Goal: Book appointment/travel/reservation

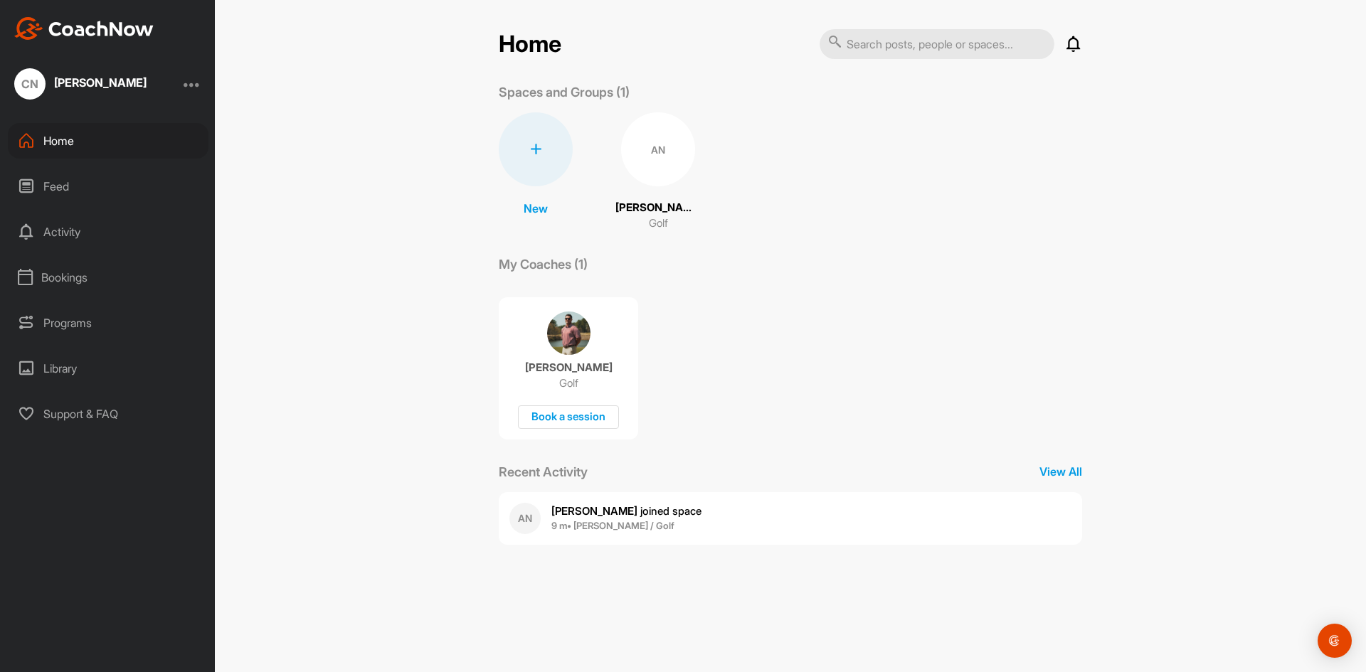
click at [576, 322] on img at bounding box center [568, 333] width 43 height 43
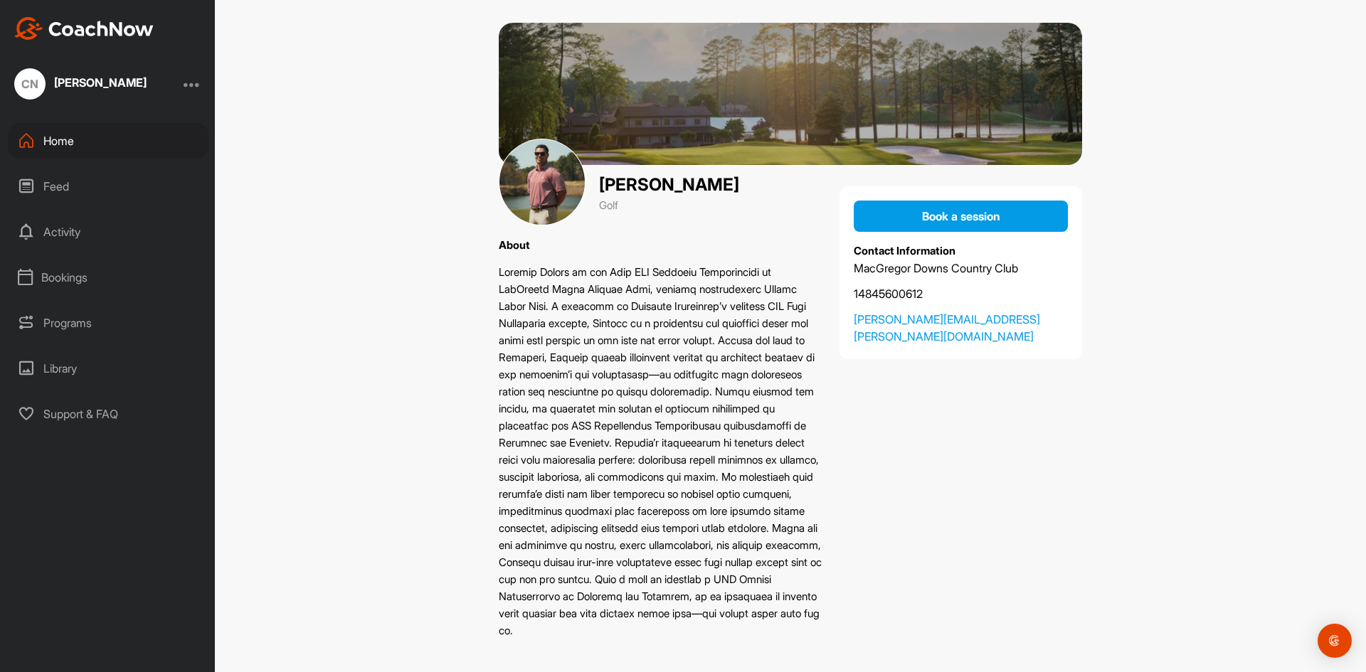
scroll to position [23, 0]
click at [94, 344] on div "Home Feed Activity Bookings Programs Library Support & FAQ" at bounding box center [107, 277] width 215 height 309
click at [82, 322] on div "Programs" at bounding box center [108, 323] width 201 height 36
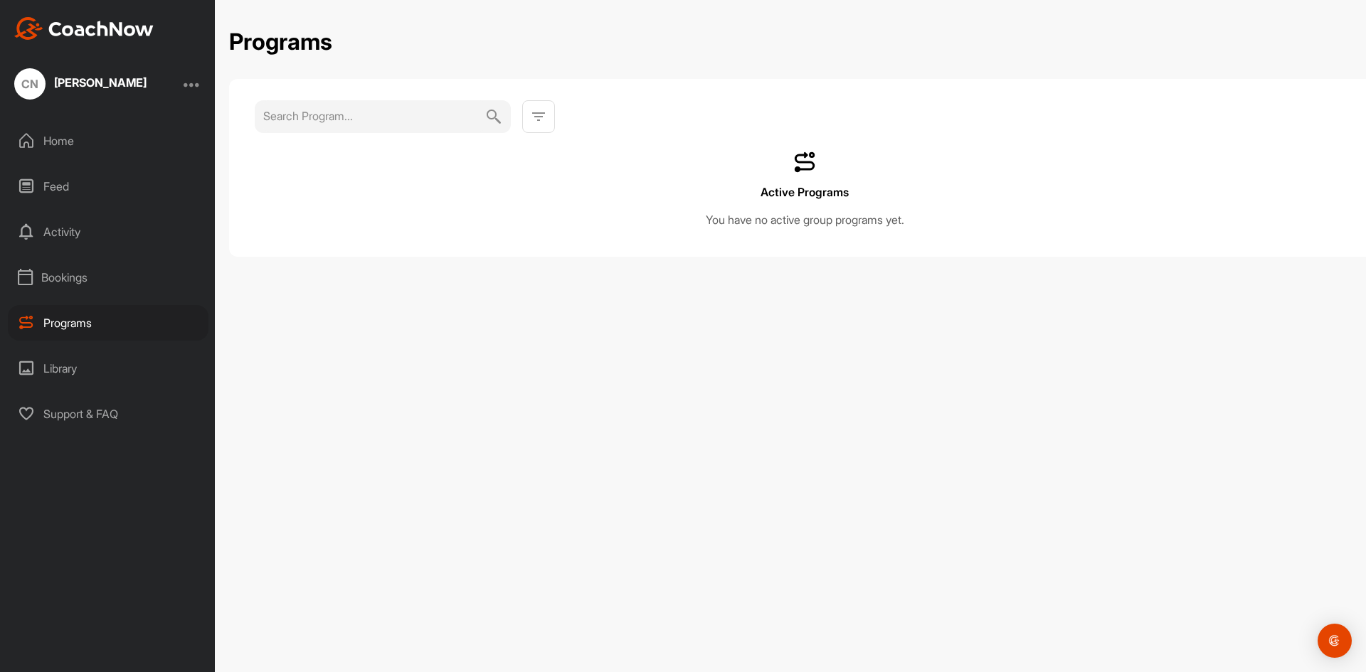
click at [70, 290] on div "Bookings" at bounding box center [108, 278] width 201 height 36
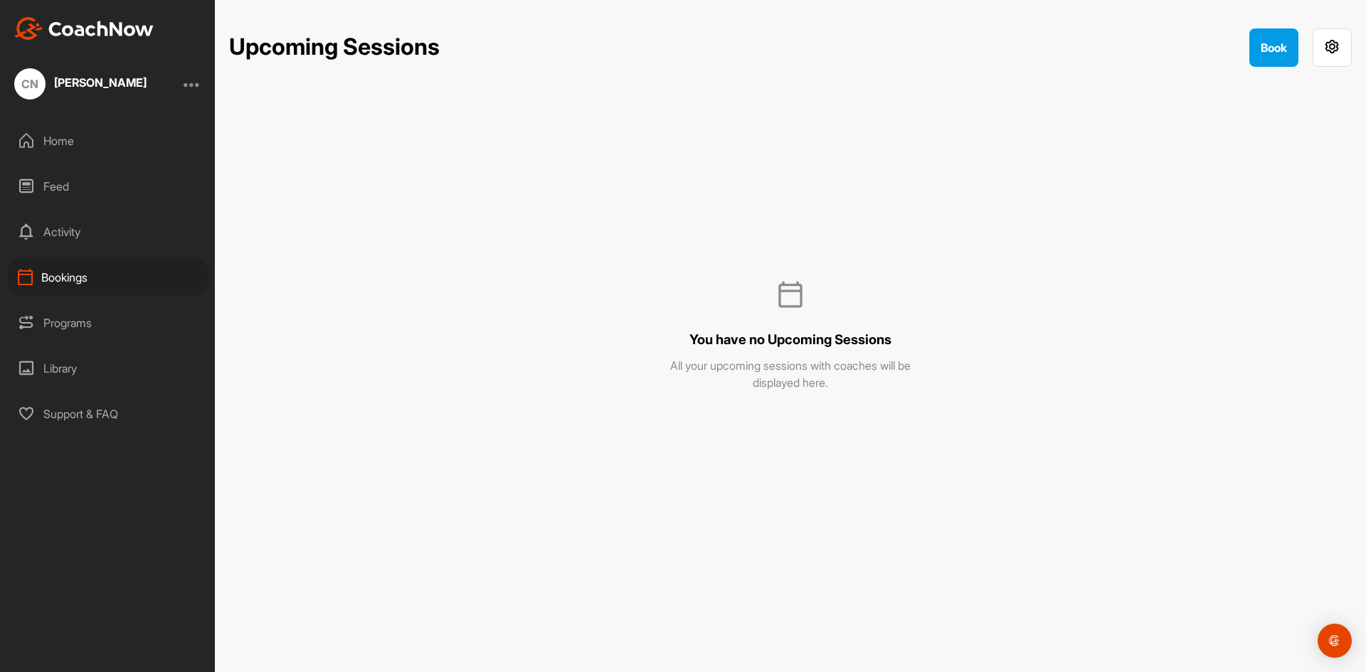
click at [70, 285] on div "Bookings" at bounding box center [108, 278] width 201 height 36
click at [56, 244] on div "Activity" at bounding box center [108, 232] width 201 height 36
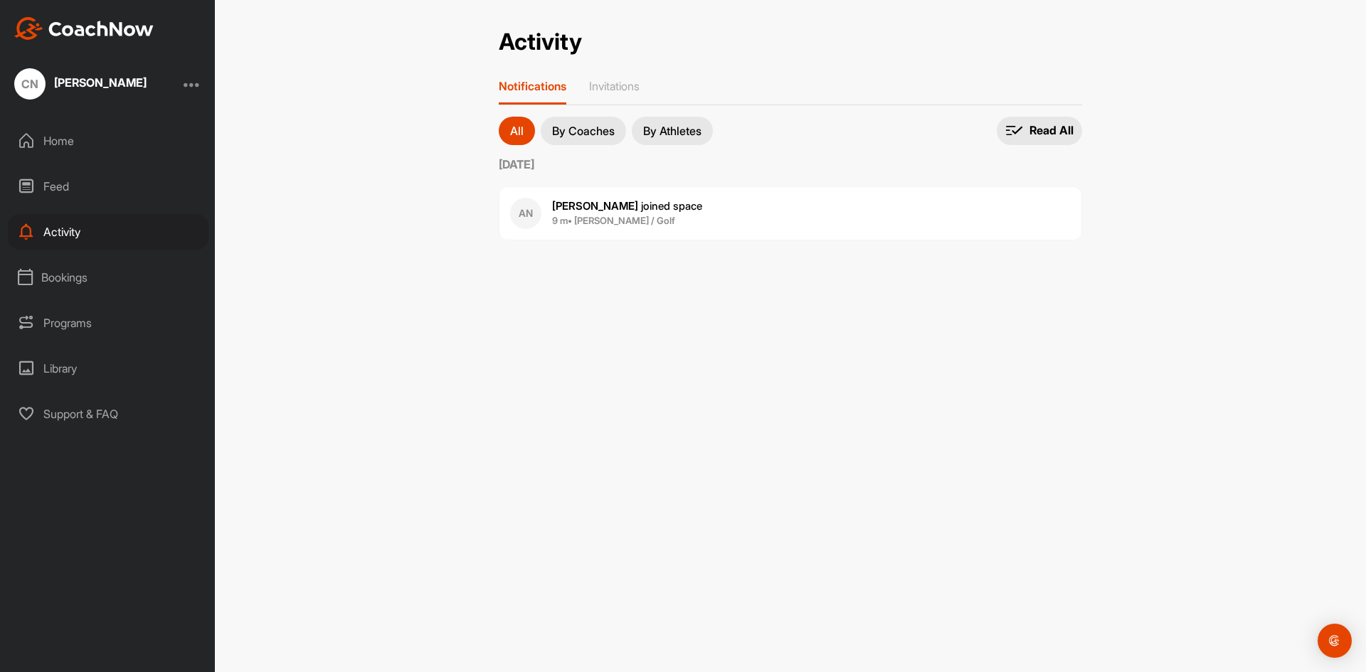
drag, startPoint x: 56, startPoint y: 244, endPoint x: 315, endPoint y: 310, distance: 267.2
click at [315, 310] on div "Activity Activity Notifications Invitations All By Coaches By Athletes All noti…" at bounding box center [790, 336] width 1151 height 672
click at [32, 178] on div "Feed" at bounding box center [108, 187] width 201 height 36
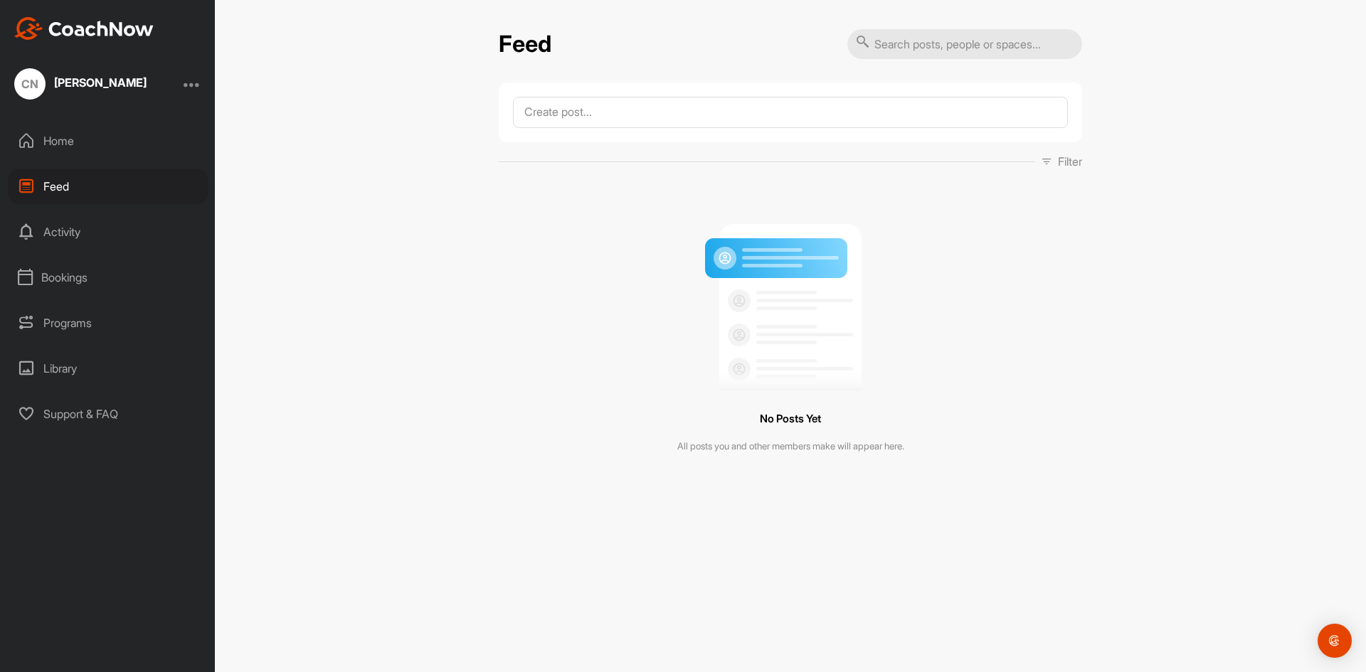
click at [48, 132] on div "Home" at bounding box center [108, 141] width 201 height 36
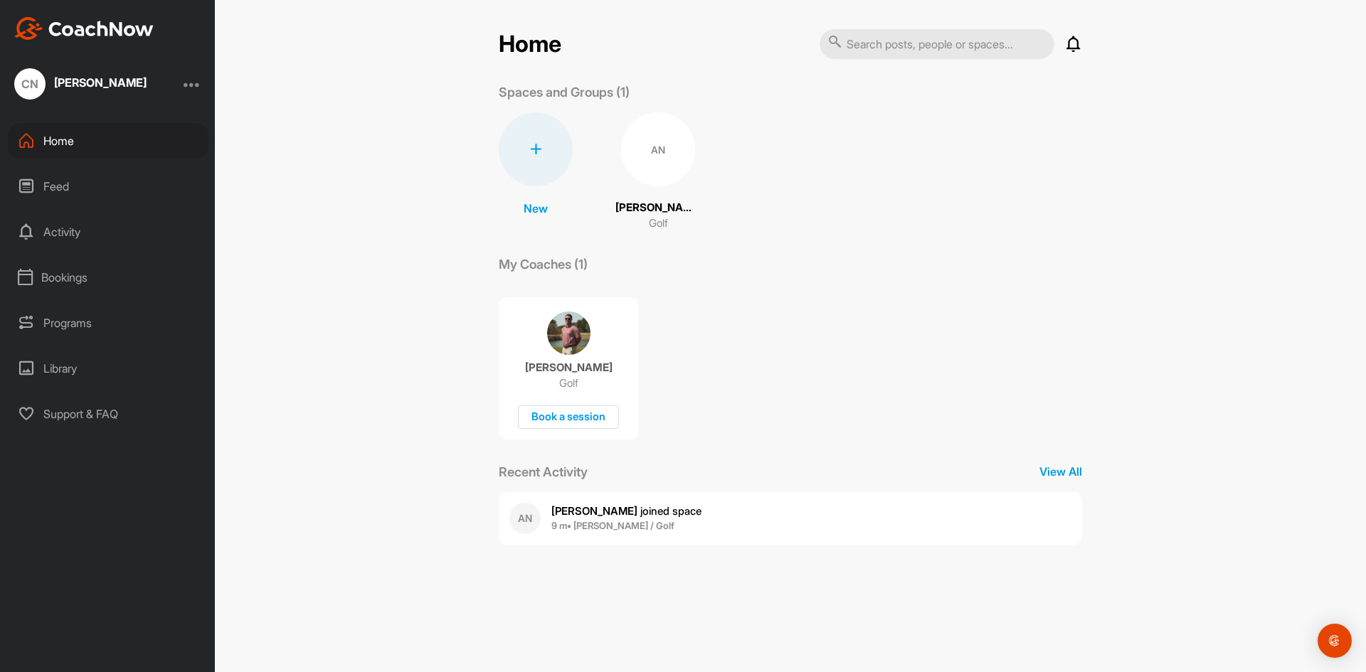
drag, startPoint x: 584, startPoint y: 233, endPoint x: 189, endPoint y: 85, distance: 422.4
click at [189, 85] on div at bounding box center [192, 83] width 17 height 17
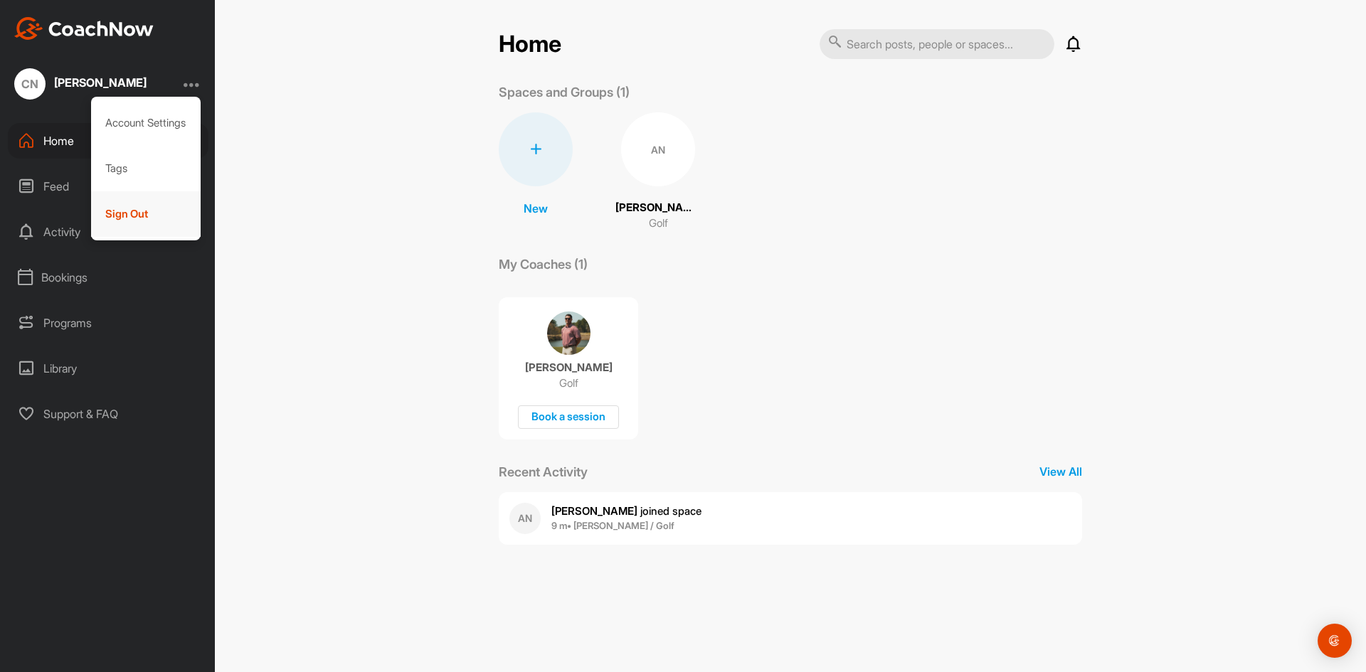
click at [130, 216] on div "Sign Out" at bounding box center [146, 214] width 110 height 46
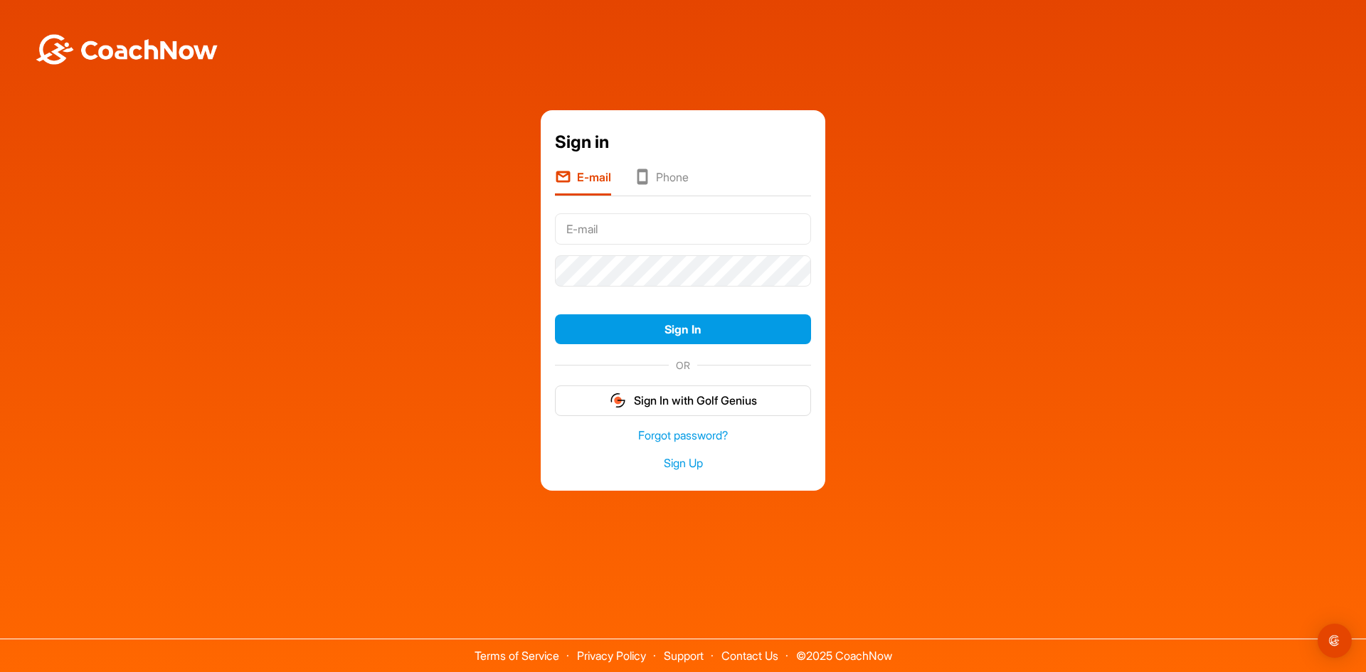
type input "christa.newcomb@gmail.com"
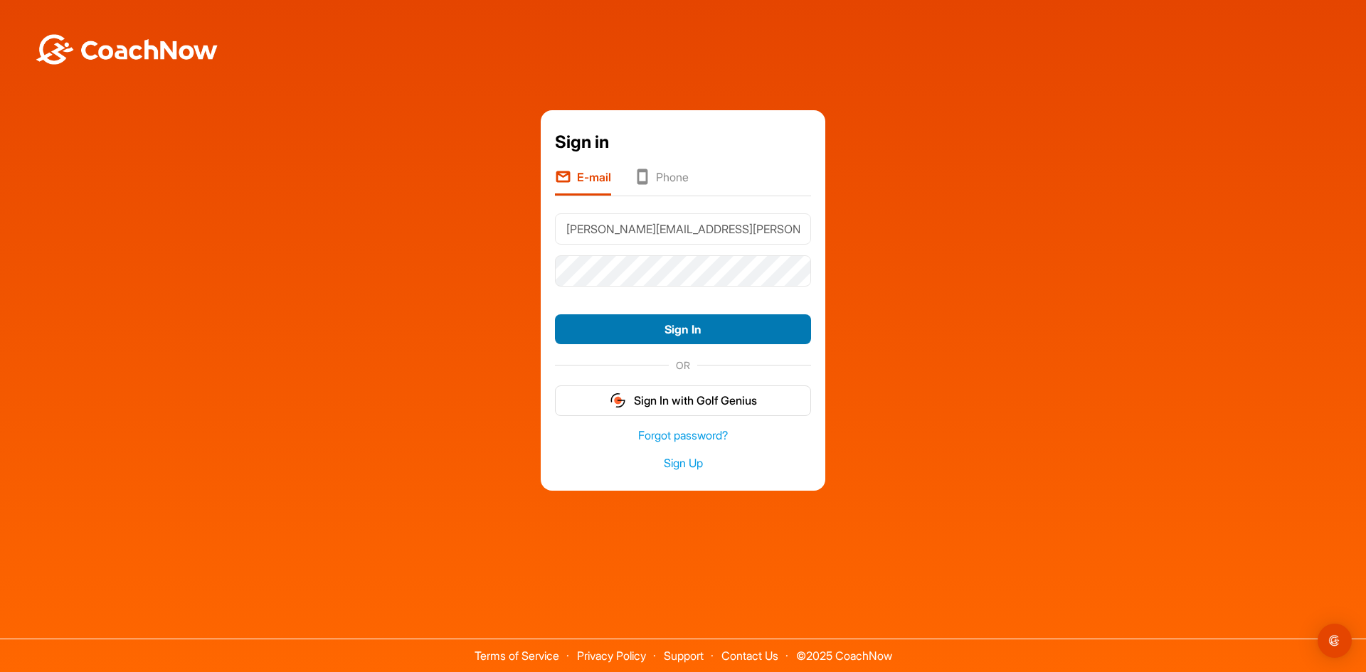
click at [765, 335] on button "Sign In" at bounding box center [683, 330] width 256 height 31
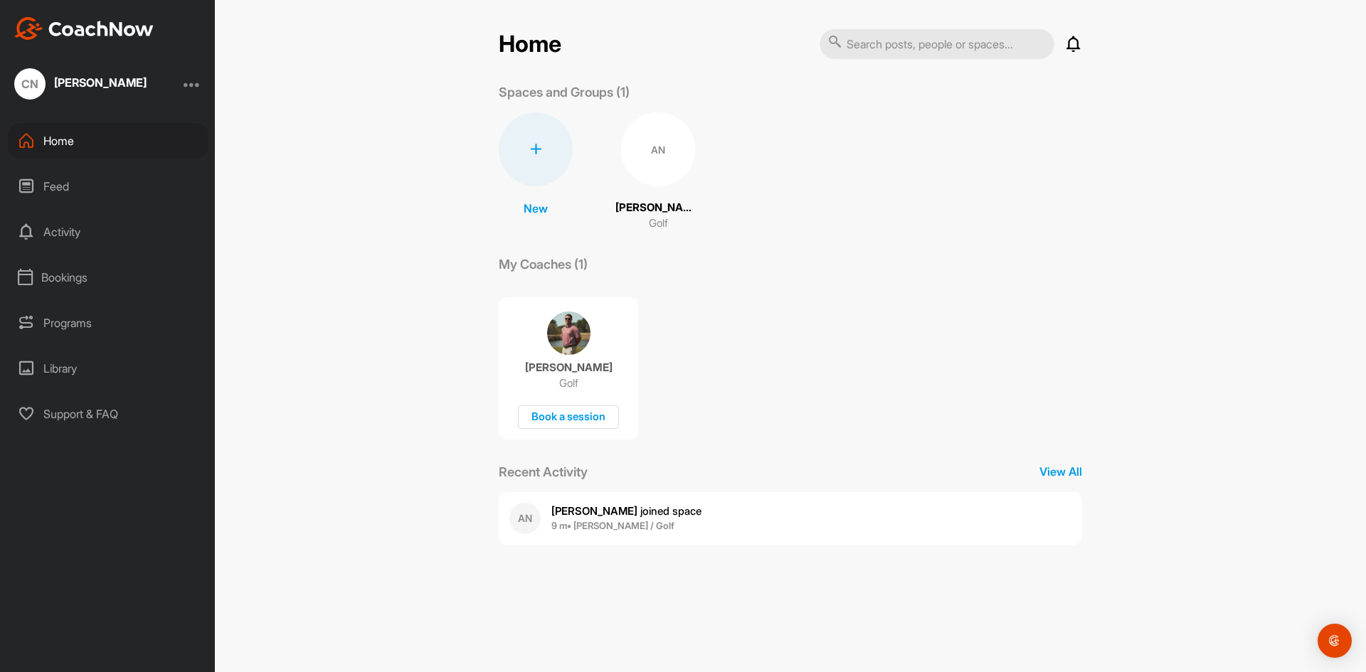
click at [65, 280] on div "Bookings" at bounding box center [108, 278] width 201 height 36
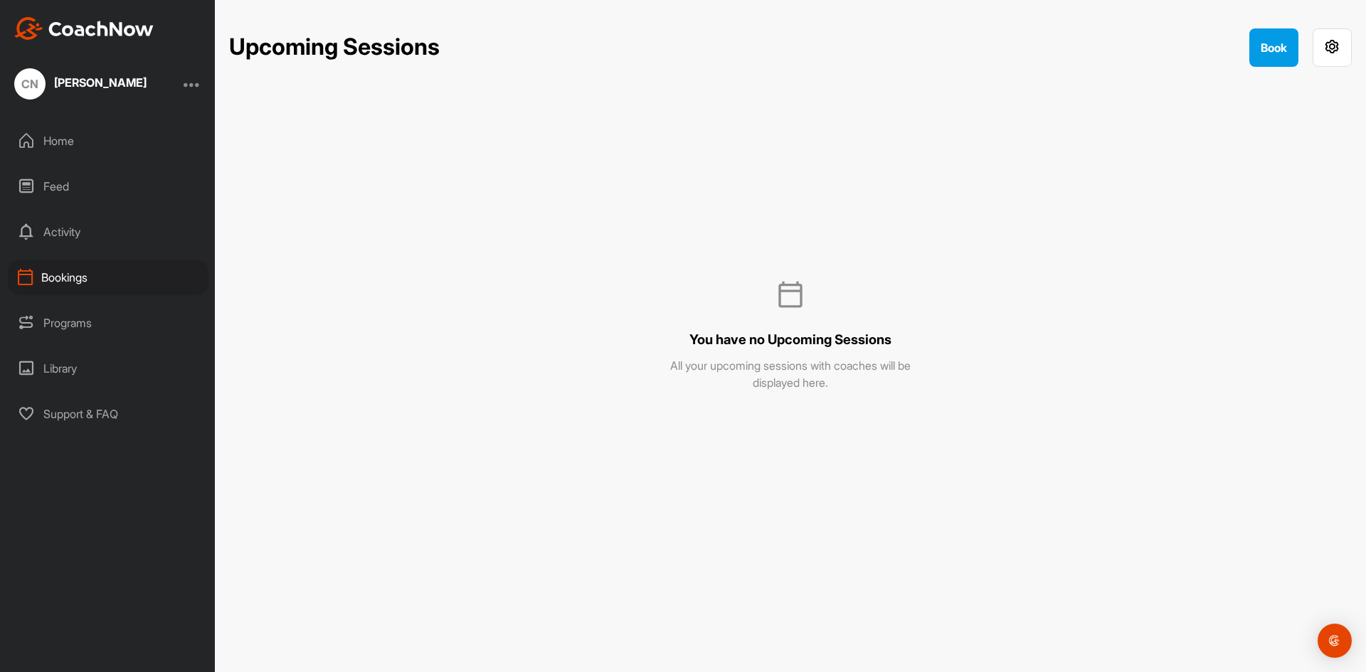
click at [88, 144] on div "Home" at bounding box center [108, 141] width 201 height 36
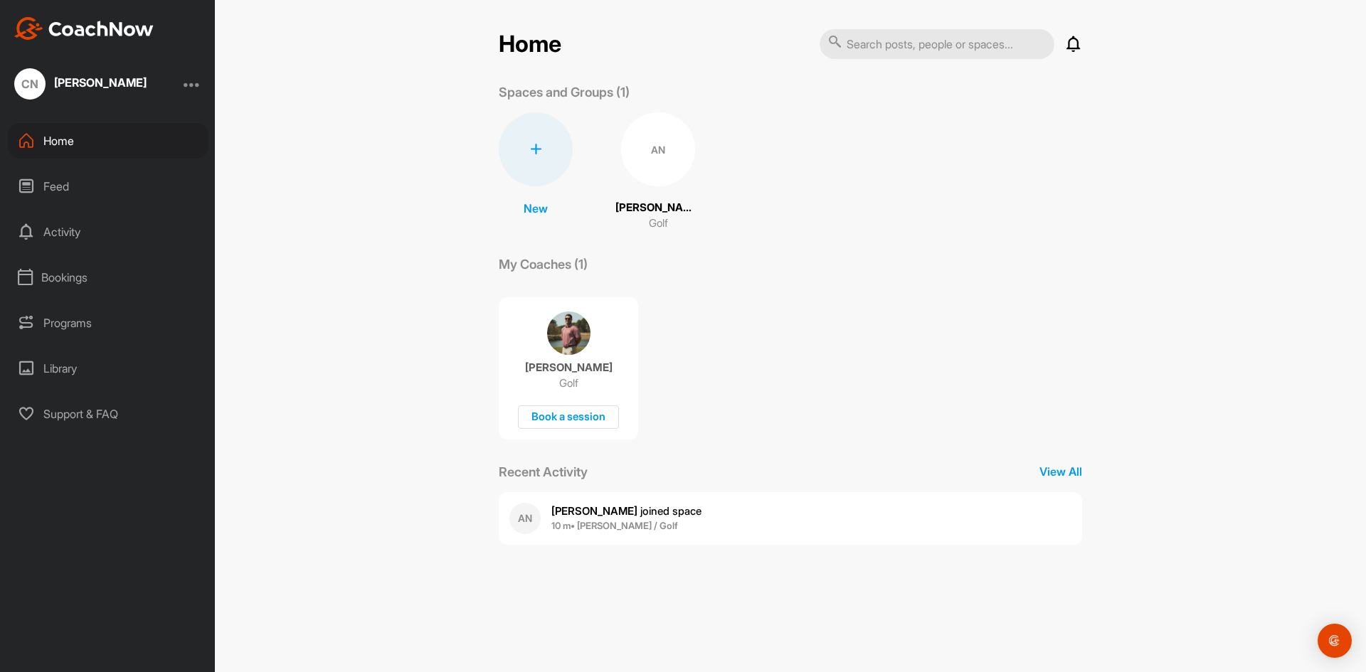
click at [695, 207] on p "Aaron Newcomb" at bounding box center [658, 208] width 85 height 16
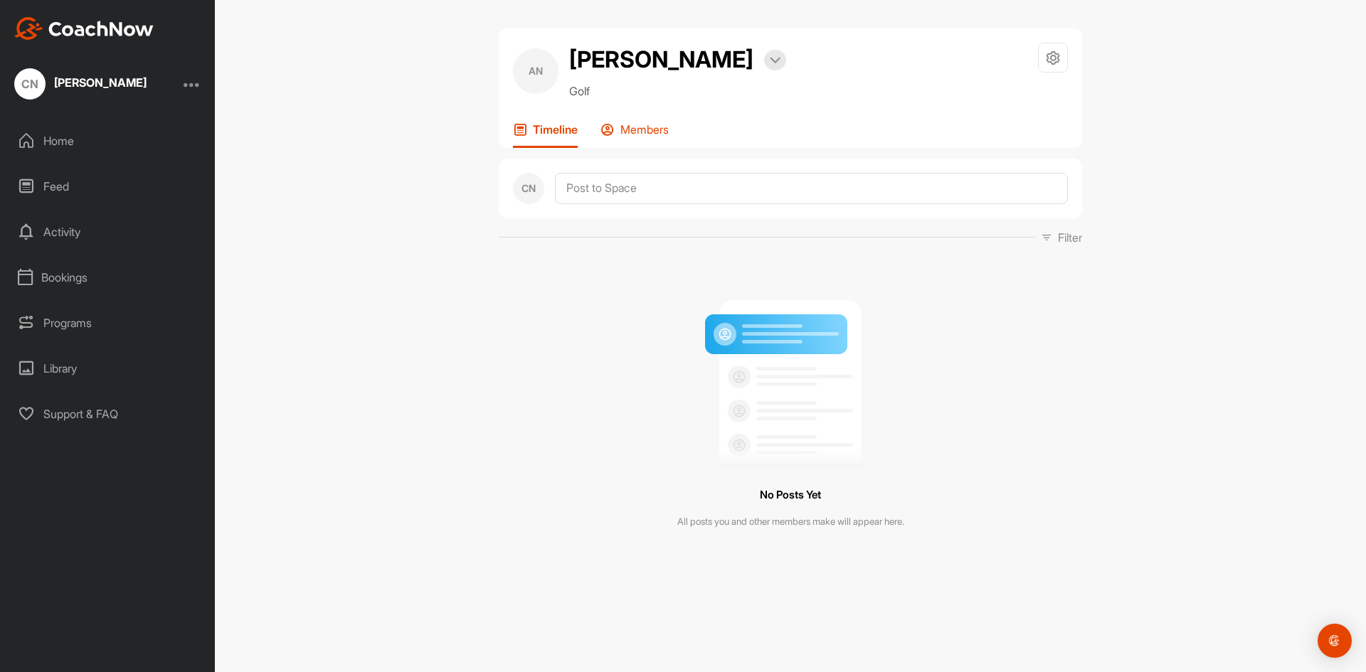
click at [661, 137] on div "Members" at bounding box center [635, 135] width 68 height 26
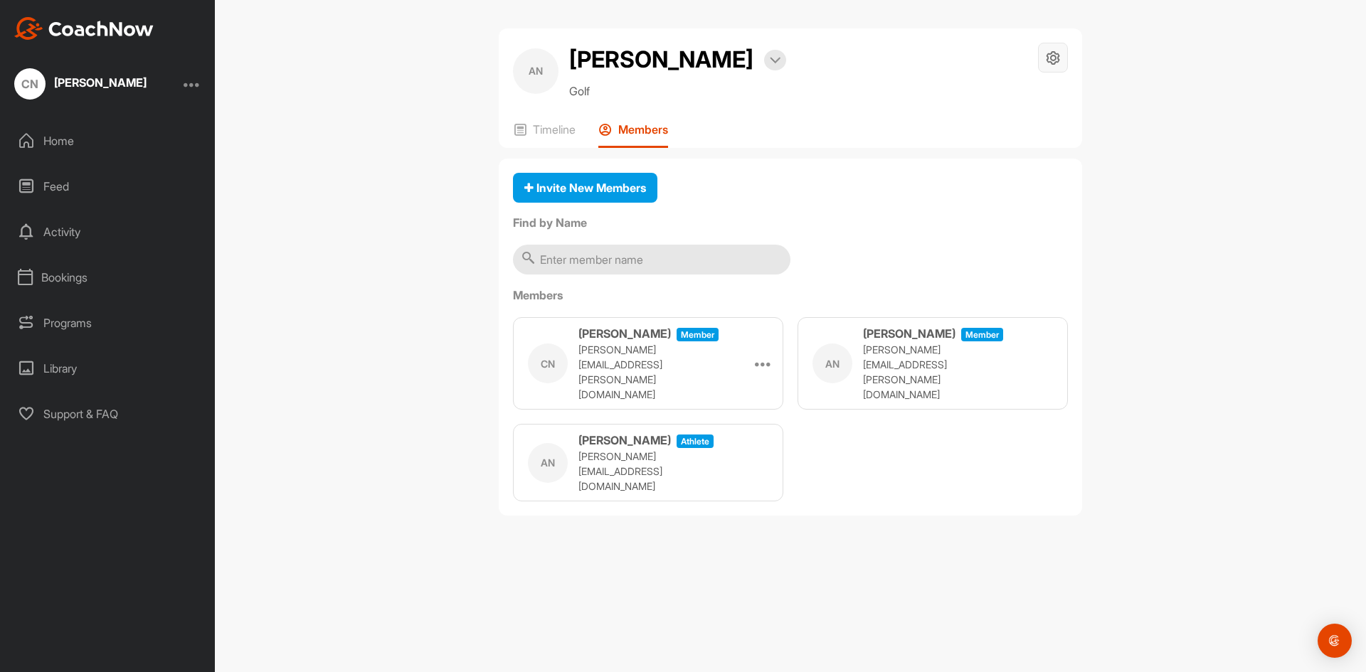
click at [1055, 64] on icon at bounding box center [1053, 58] width 16 height 16
click at [1043, 88] on li "Space Settings" at bounding box center [1011, 98] width 116 height 46
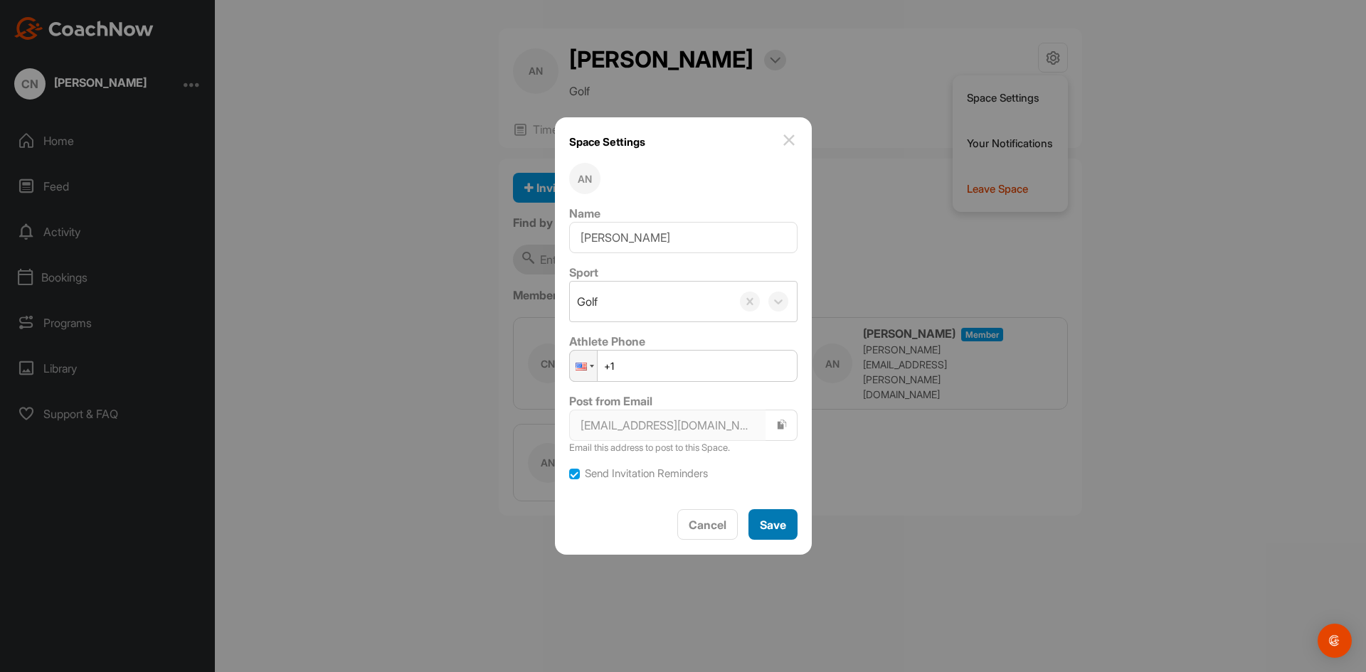
click at [766, 527] on span "Save" at bounding box center [773, 525] width 26 height 14
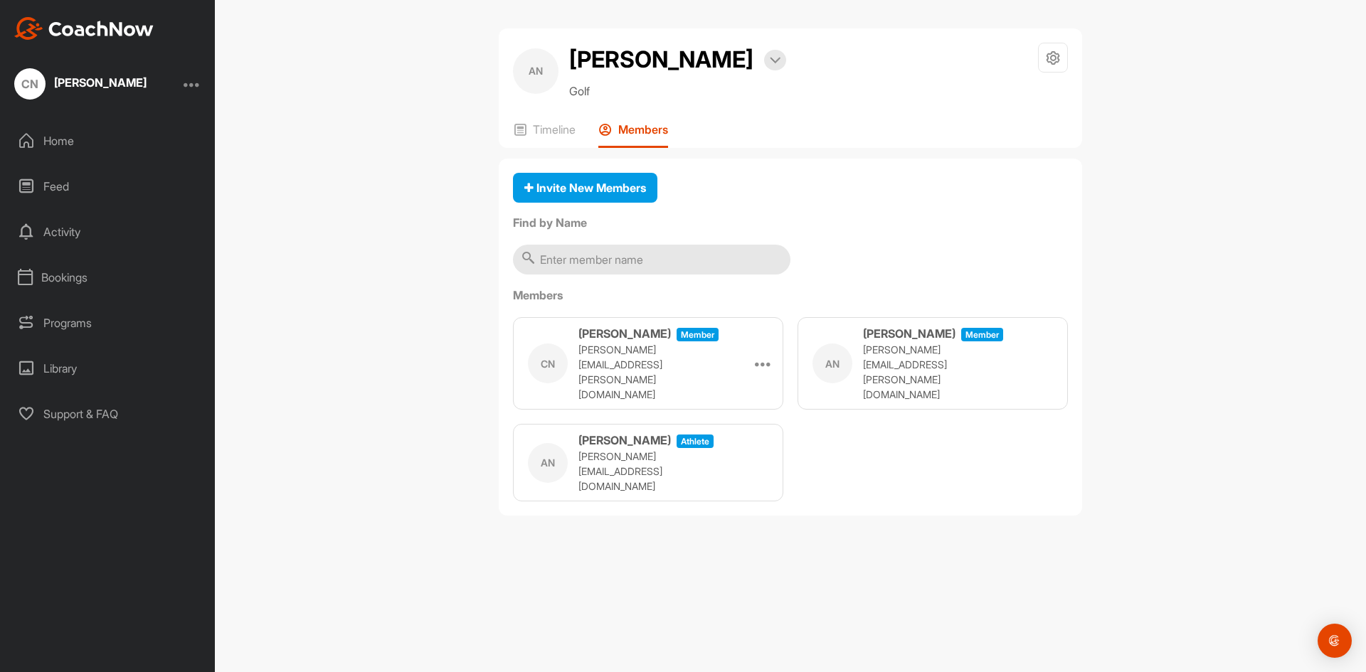
click at [97, 325] on div "Programs" at bounding box center [108, 323] width 201 height 36
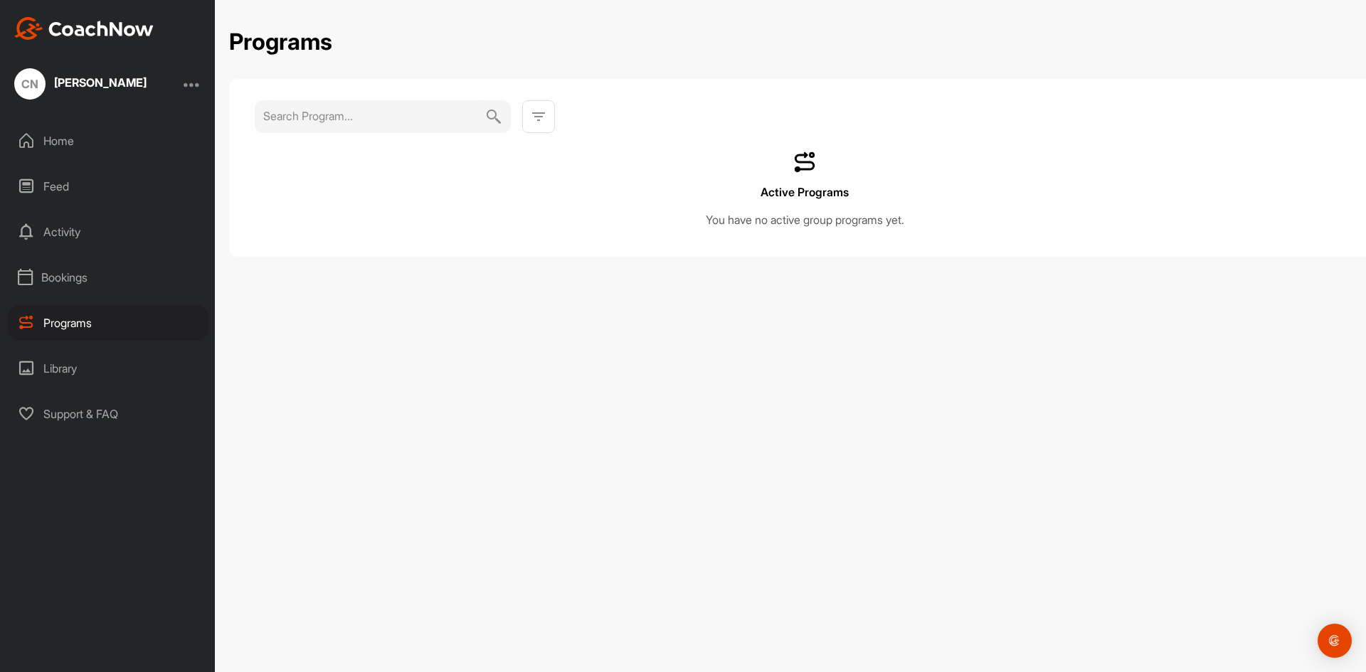
click at [88, 371] on div "Library" at bounding box center [108, 369] width 201 height 36
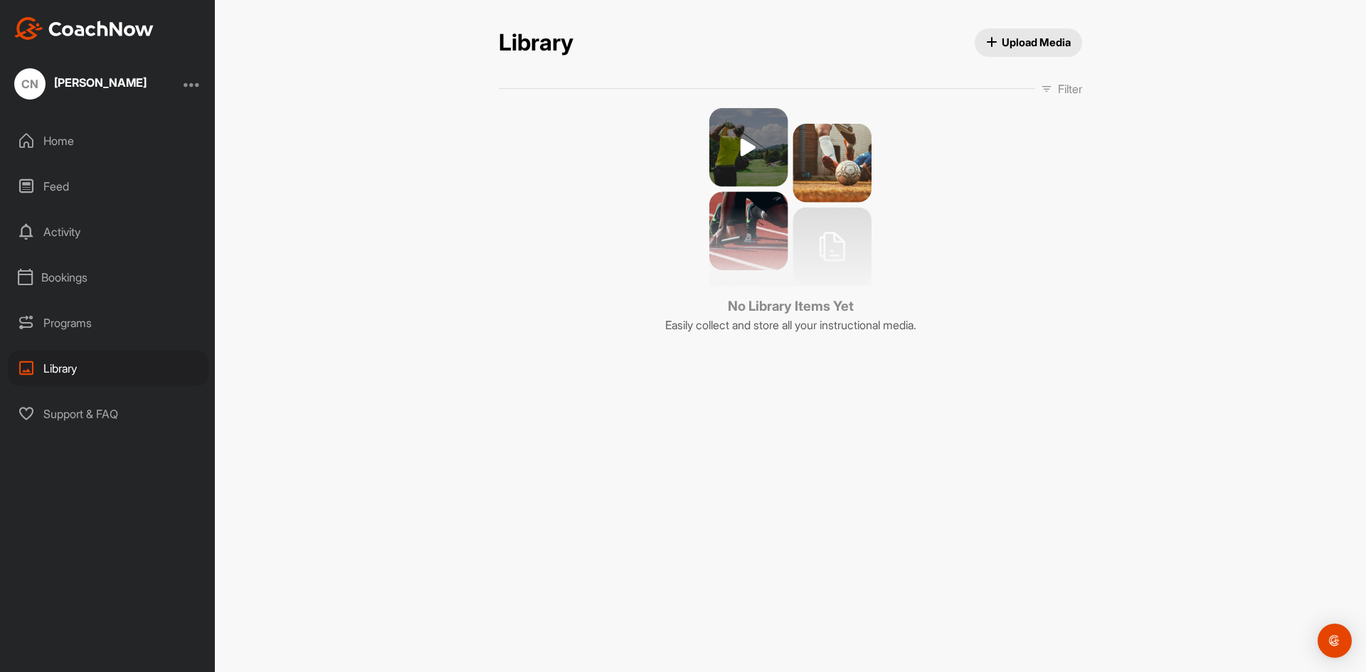
click at [196, 84] on div at bounding box center [192, 83] width 17 height 17
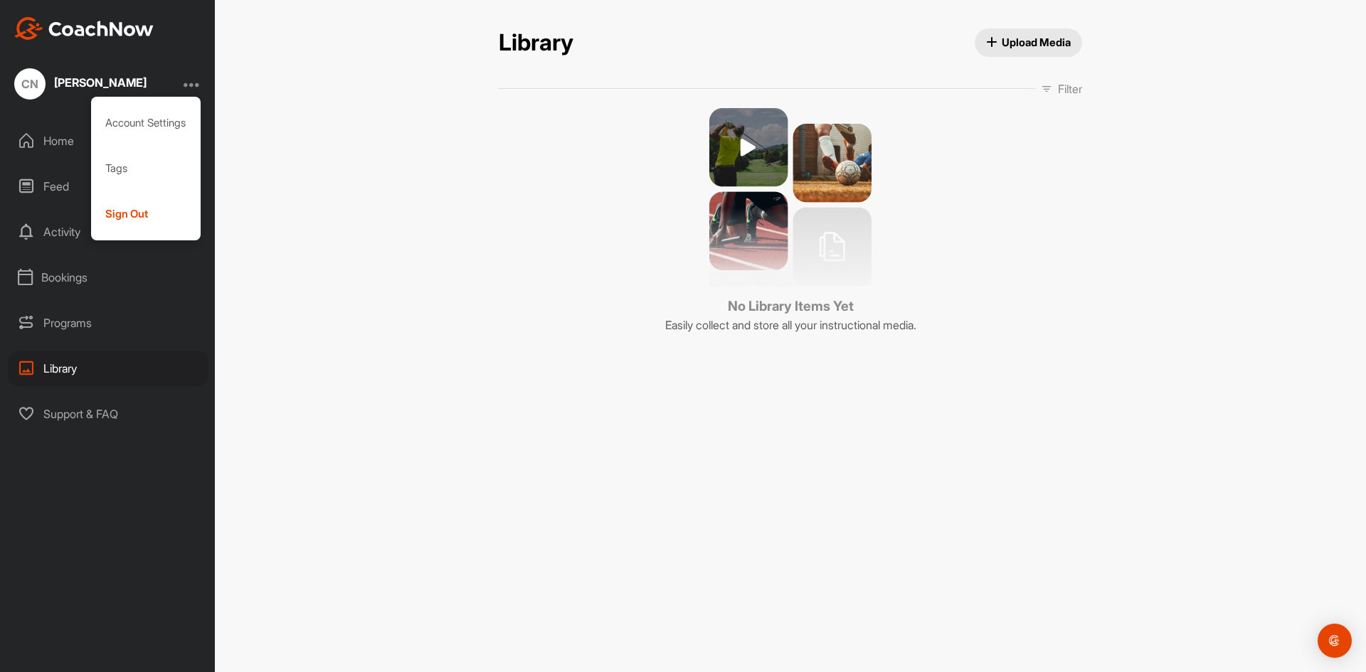
click at [44, 141] on div "Home" at bounding box center [108, 141] width 201 height 36
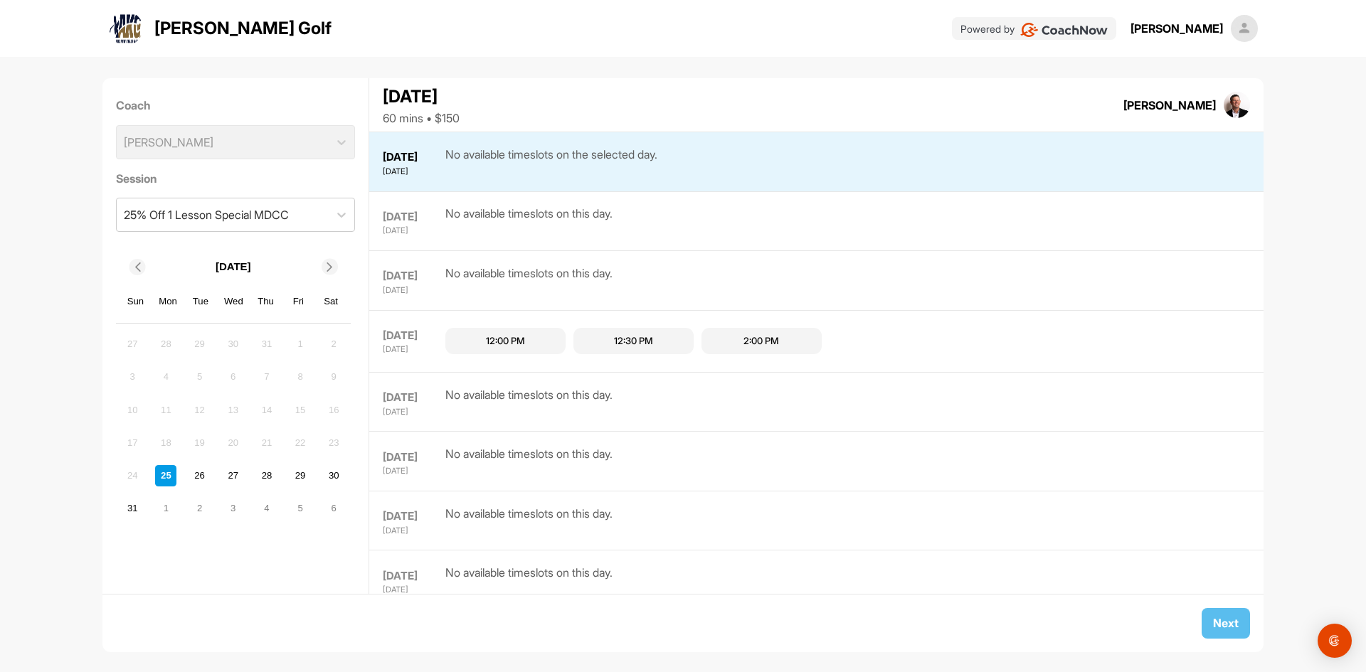
click at [329, 260] on div at bounding box center [330, 267] width 16 height 16
click at [338, 342] on div "6" at bounding box center [333, 344] width 21 height 21
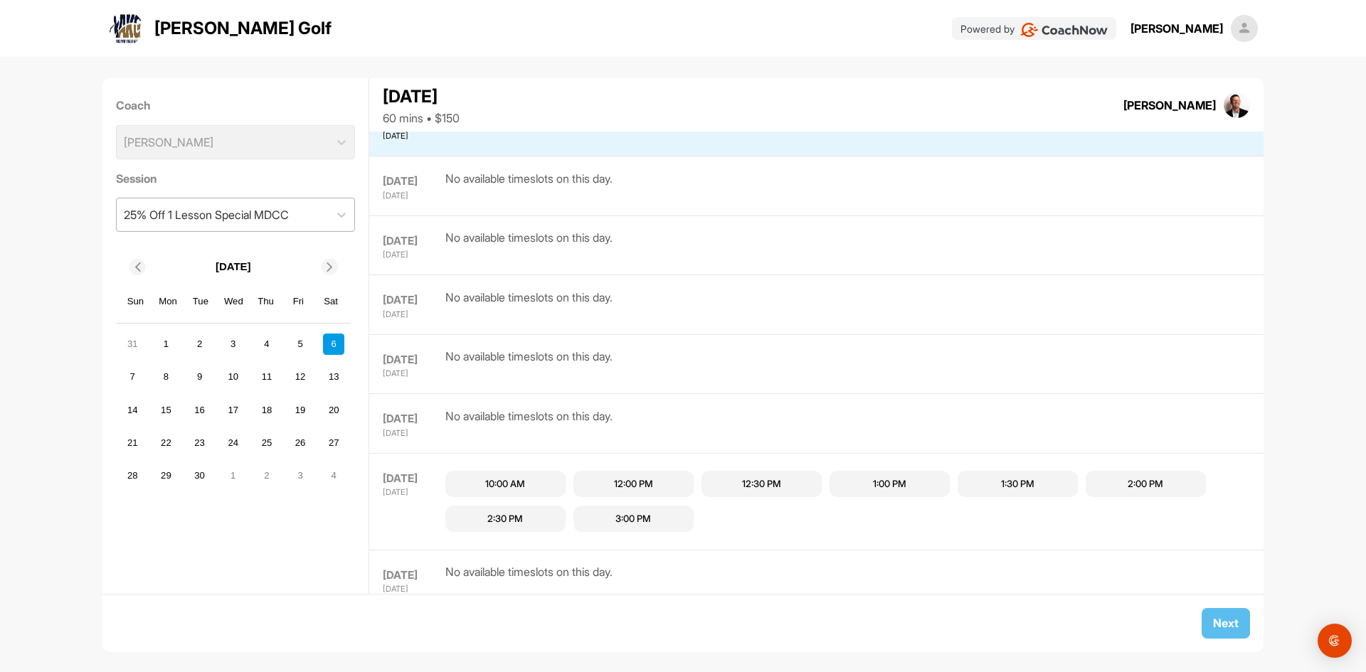
click at [314, 222] on div "25% Off 1 Lesson Special MDCC" at bounding box center [223, 215] width 213 height 33
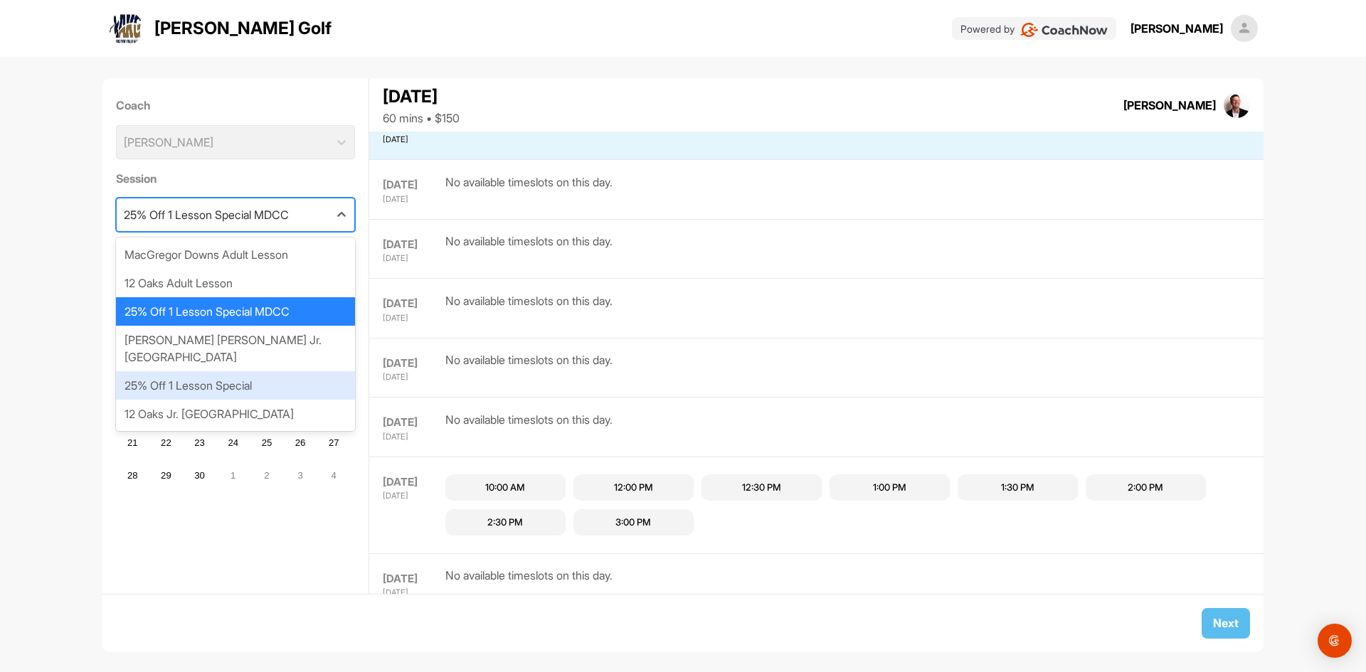
click at [357, 536] on div "Coach Andrew Kiger Session option 25% Off 1 Lesson Special MDCC, selected. opti…" at bounding box center [235, 336] width 267 height 516
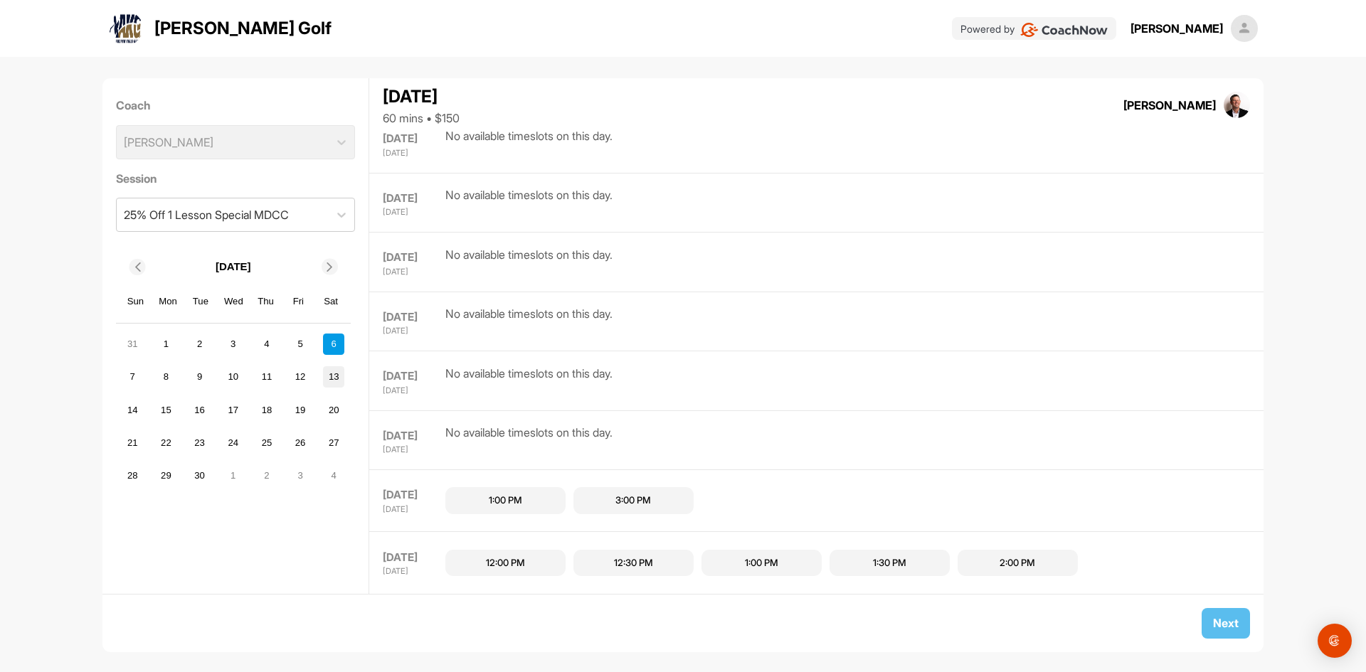
click at [332, 379] on div "13" at bounding box center [333, 376] width 21 height 21
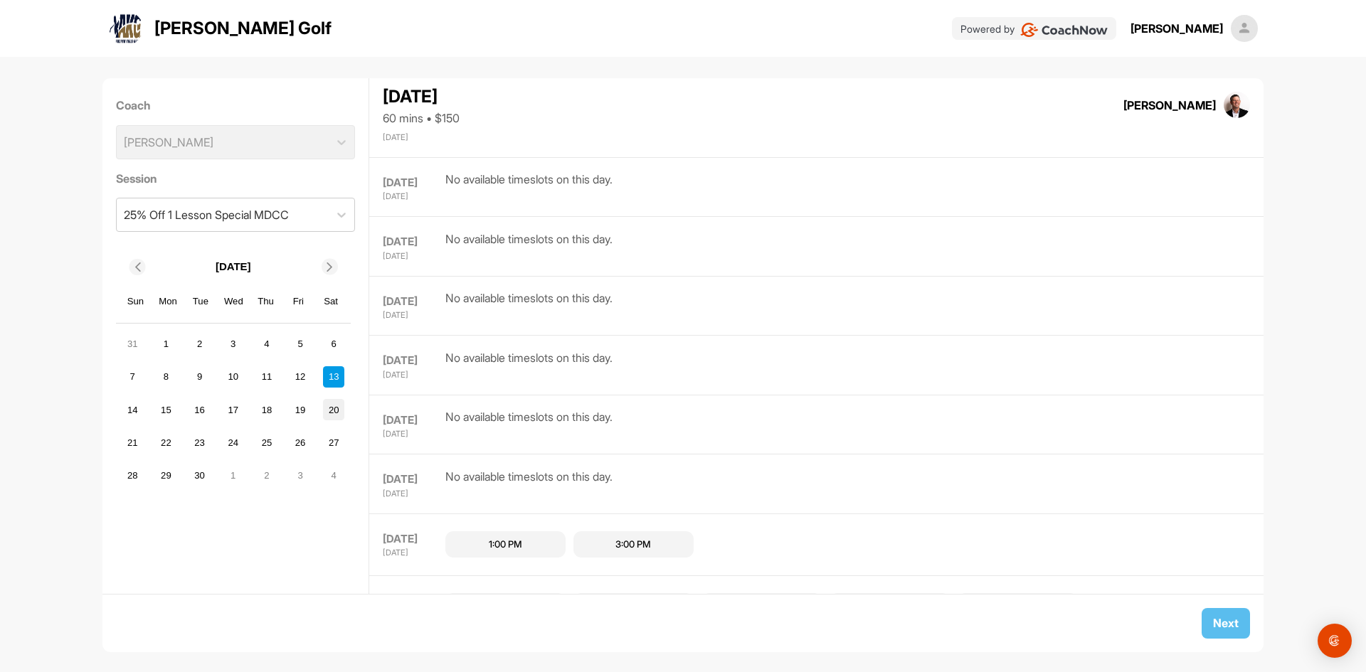
scroll to position [366, 0]
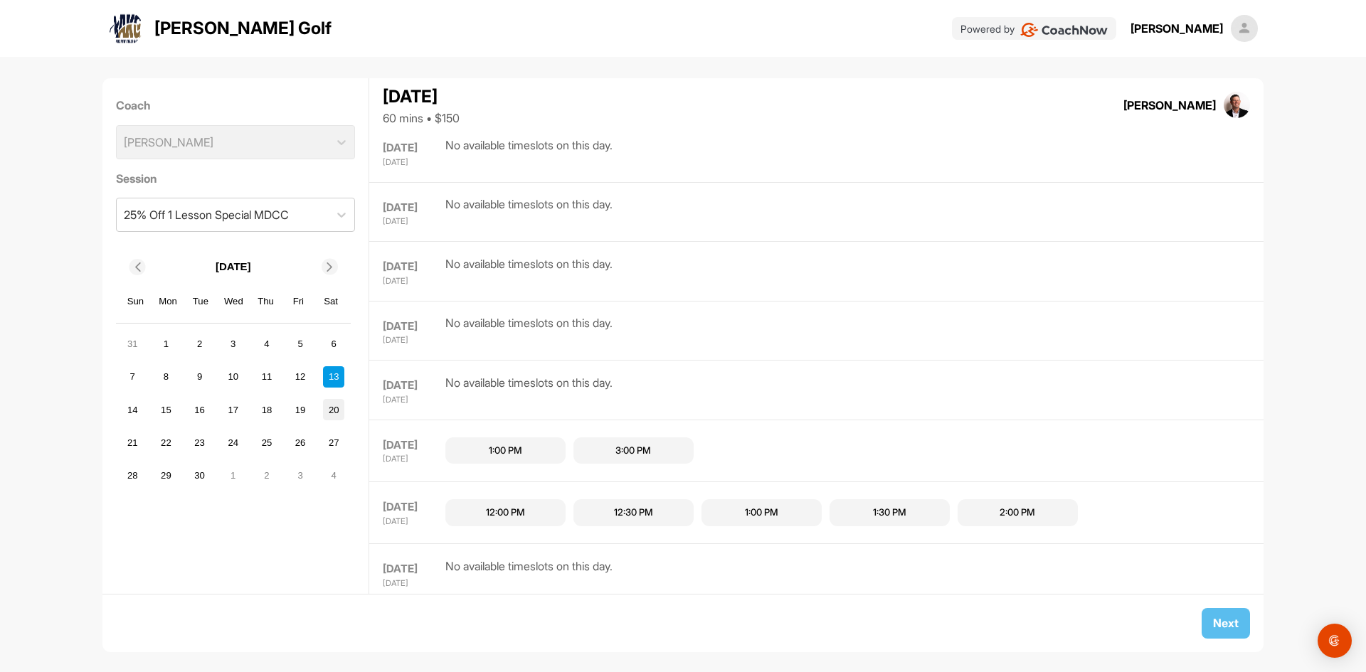
click at [336, 401] on div "20" at bounding box center [333, 409] width 21 height 21
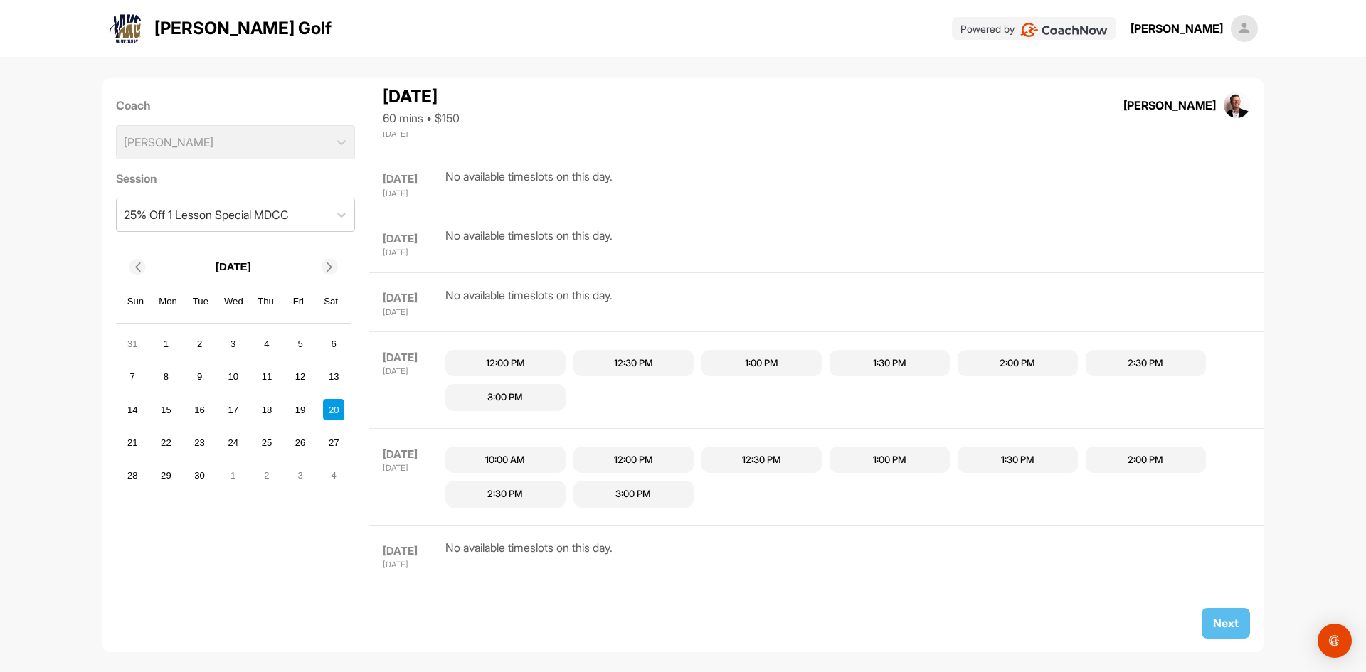
scroll to position [1739, 0]
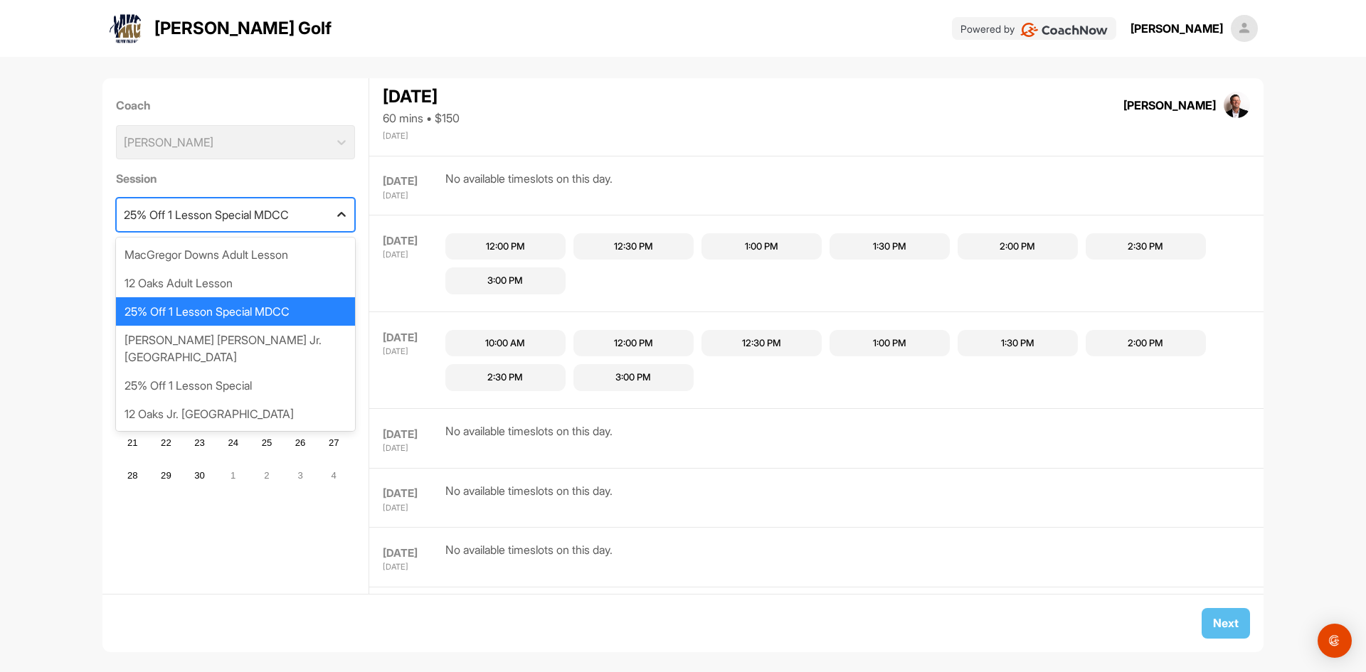
click at [338, 218] on div at bounding box center [342, 215] width 26 height 26
click at [295, 371] on div "25% Off 1 Lesson Special" at bounding box center [236, 385] width 240 height 28
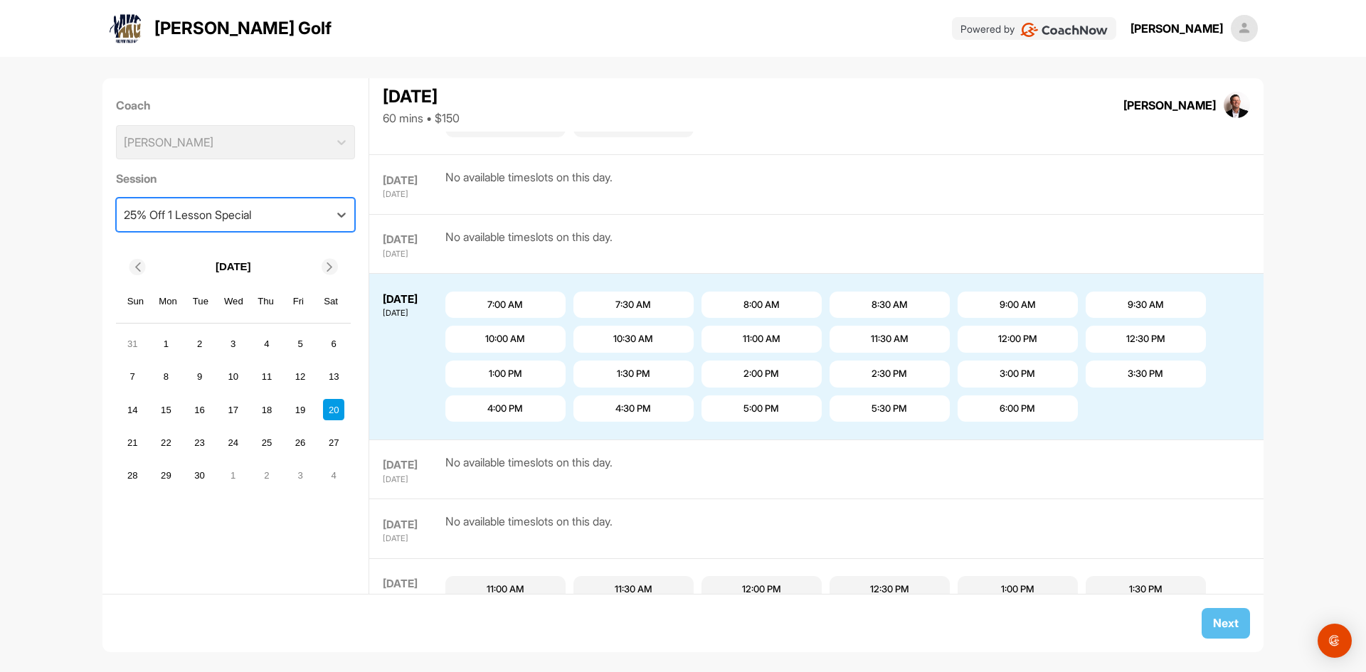
scroll to position [528, 0]
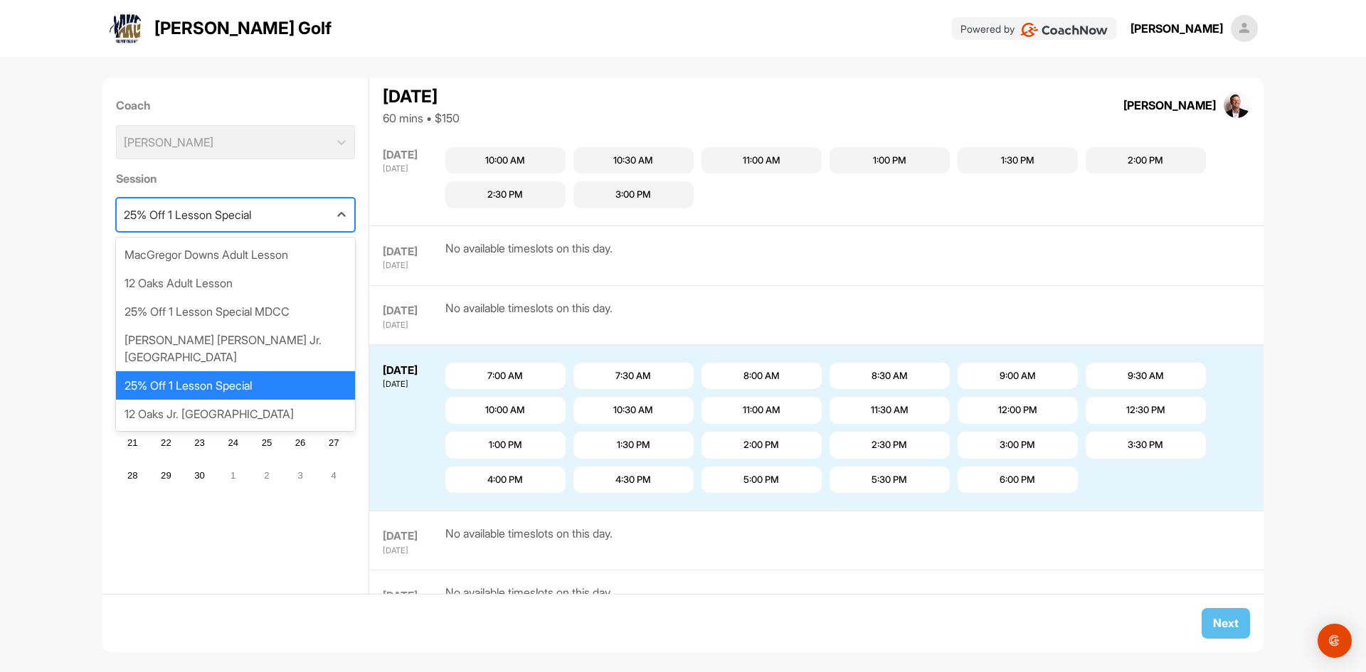
click at [312, 206] on div "25% Off 1 Lesson Special" at bounding box center [223, 215] width 213 height 33
click at [273, 400] on div "12 Oaks Jr. Lesson" at bounding box center [236, 414] width 240 height 28
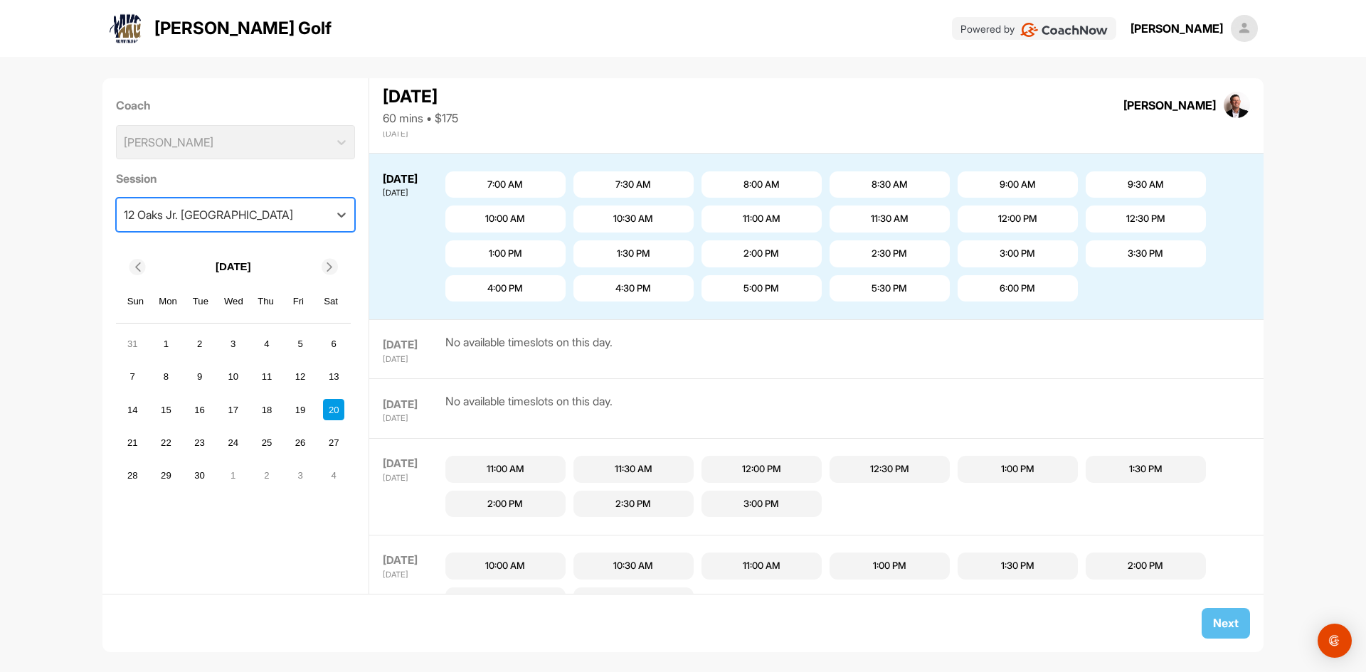
scroll to position [741, 0]
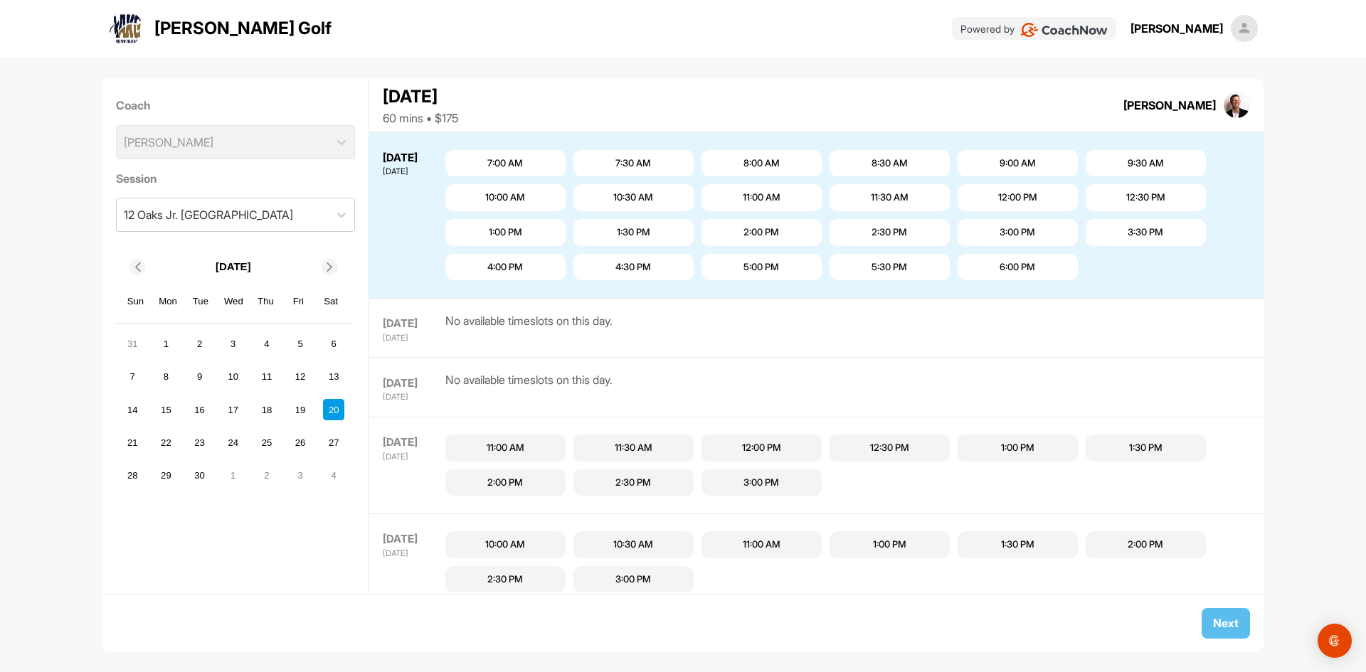
click at [272, 188] on div "Session 12 Oaks Jr. Lesson" at bounding box center [236, 200] width 240 height 73
click at [280, 215] on div "12 Oaks Jr. Lesson" at bounding box center [223, 215] width 213 height 33
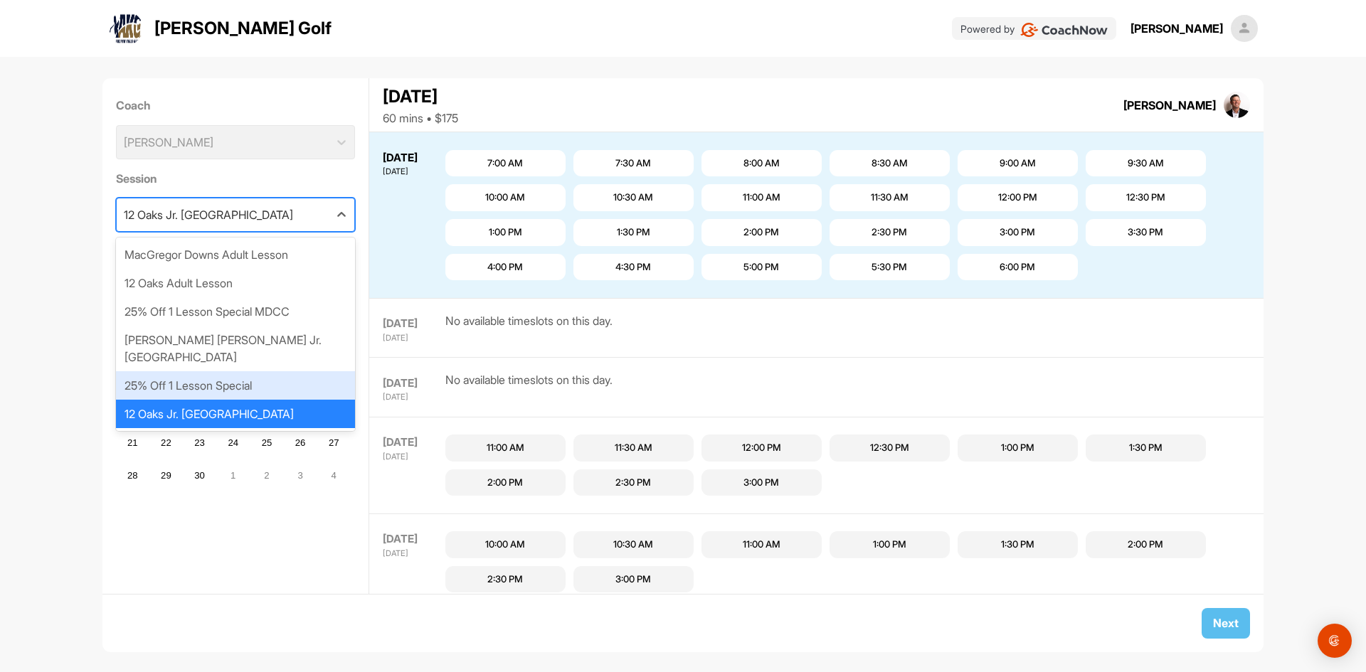
click at [287, 371] on div "25% Off 1 Lesson Special" at bounding box center [236, 385] width 240 height 28
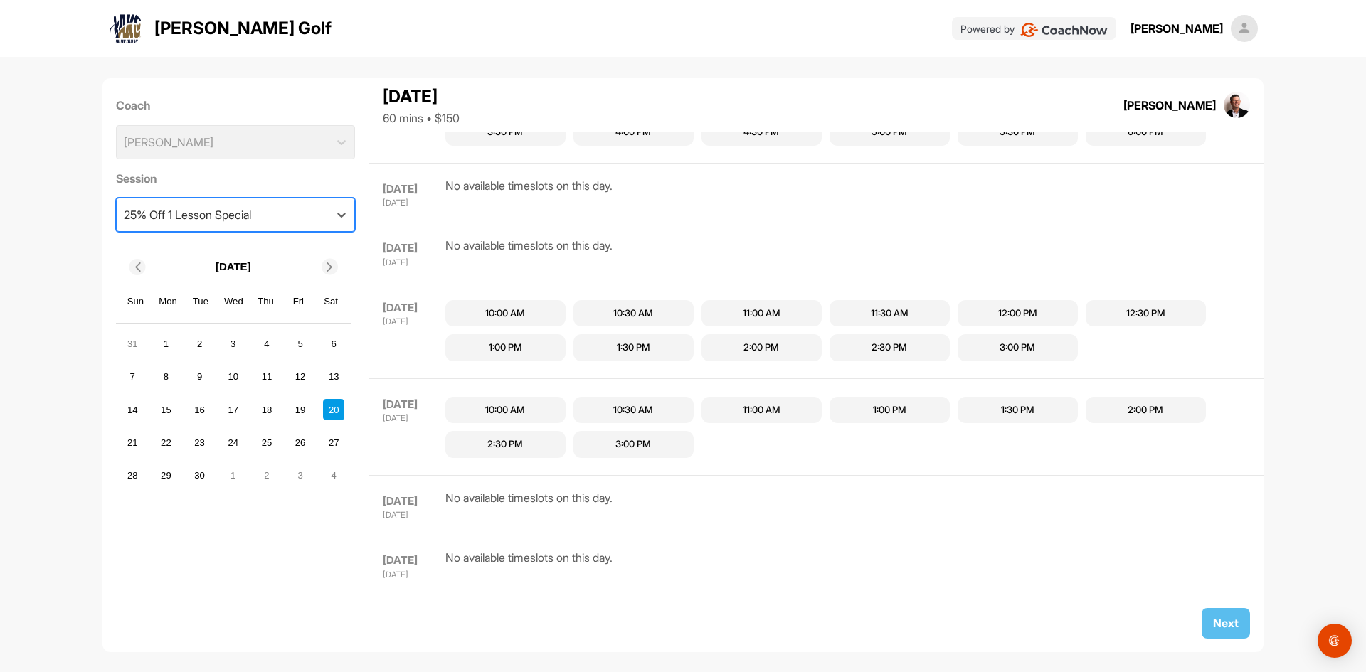
scroll to position [563, 0]
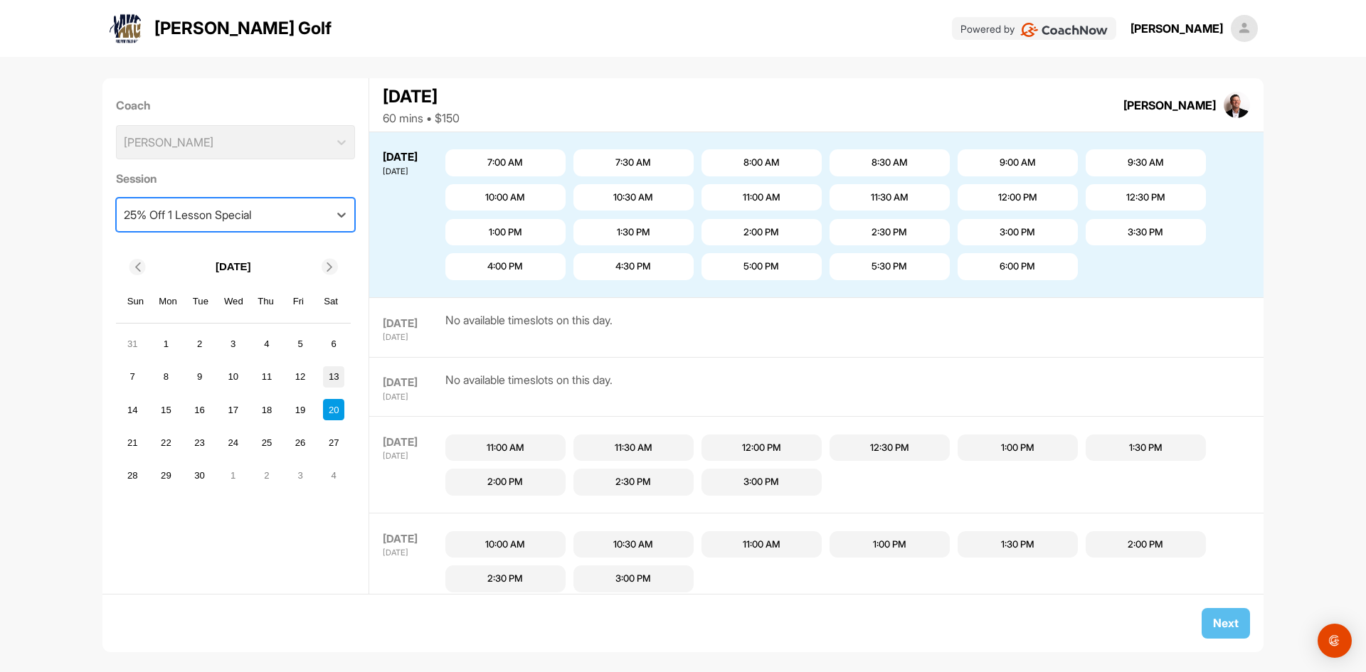
click at [339, 379] on div "13" at bounding box center [333, 376] width 21 height 21
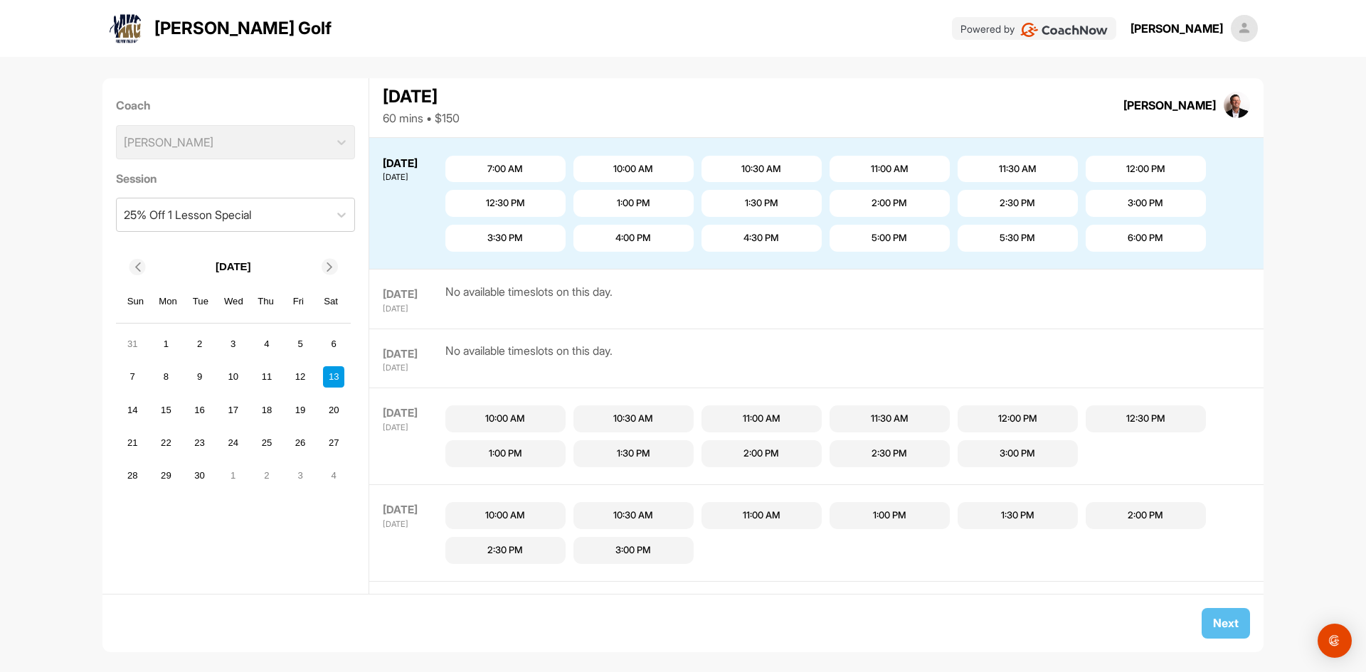
scroll to position [1131, 0]
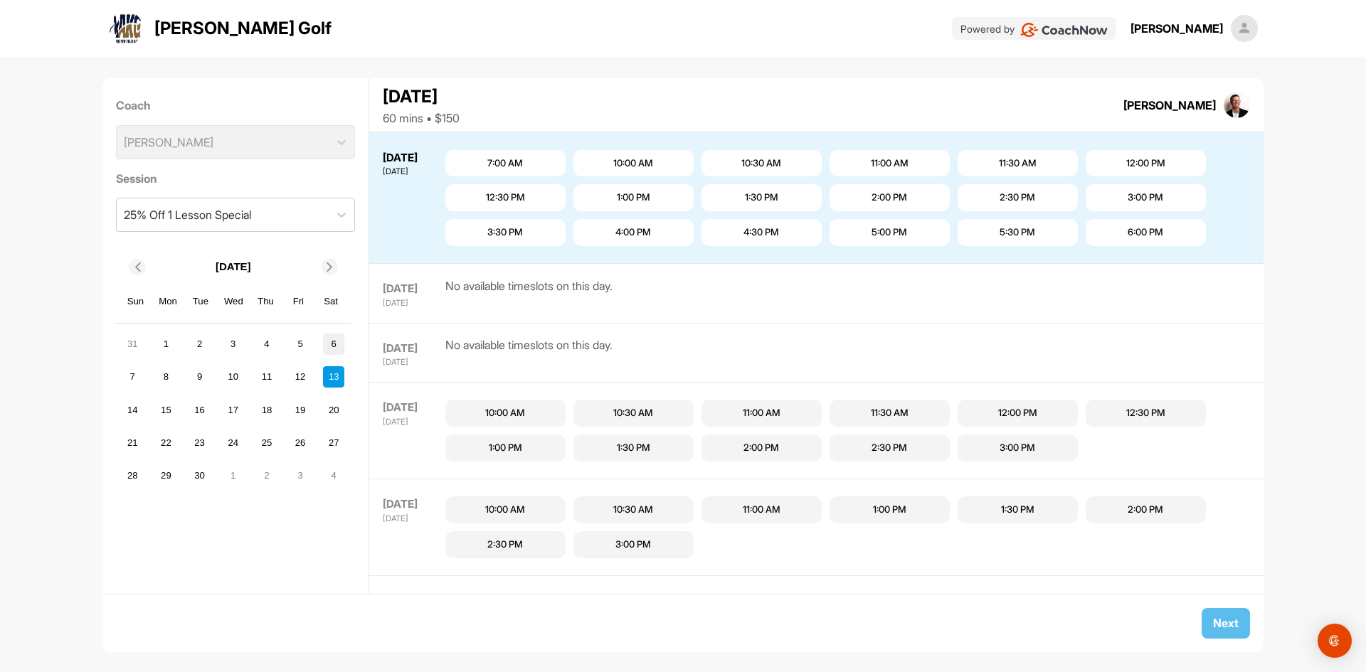
click at [337, 343] on div "6" at bounding box center [333, 344] width 21 height 21
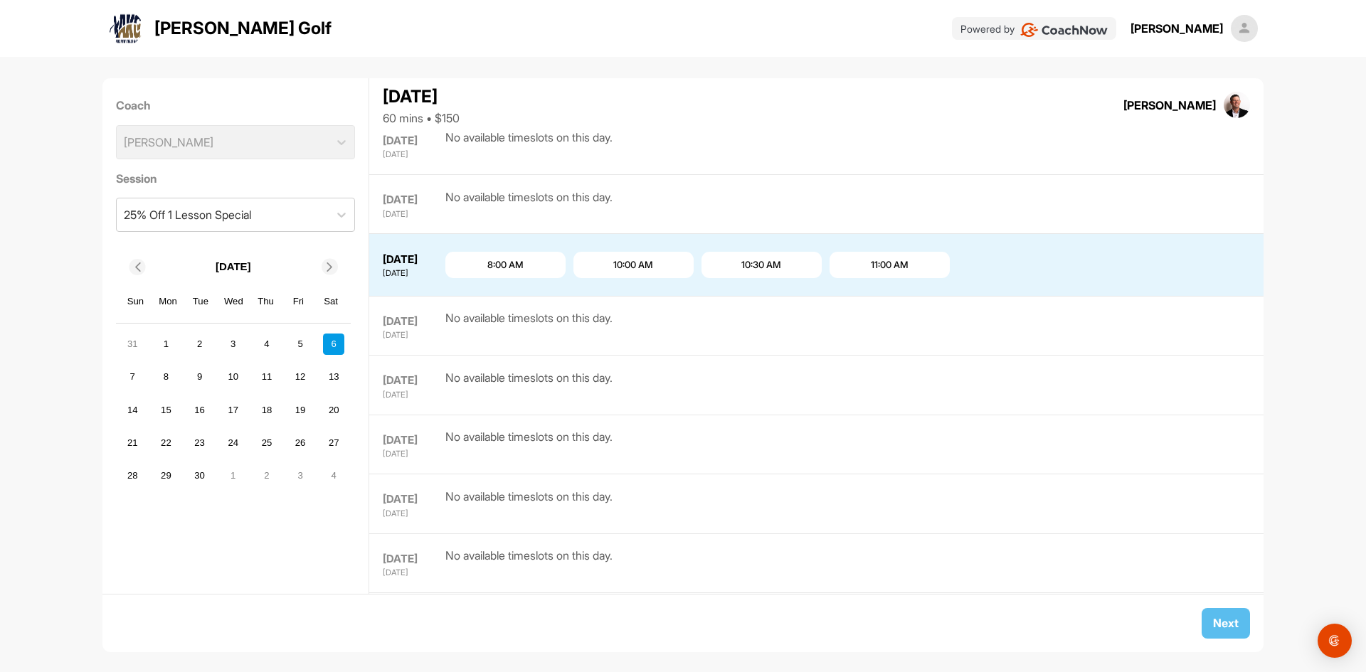
scroll to position [765, 0]
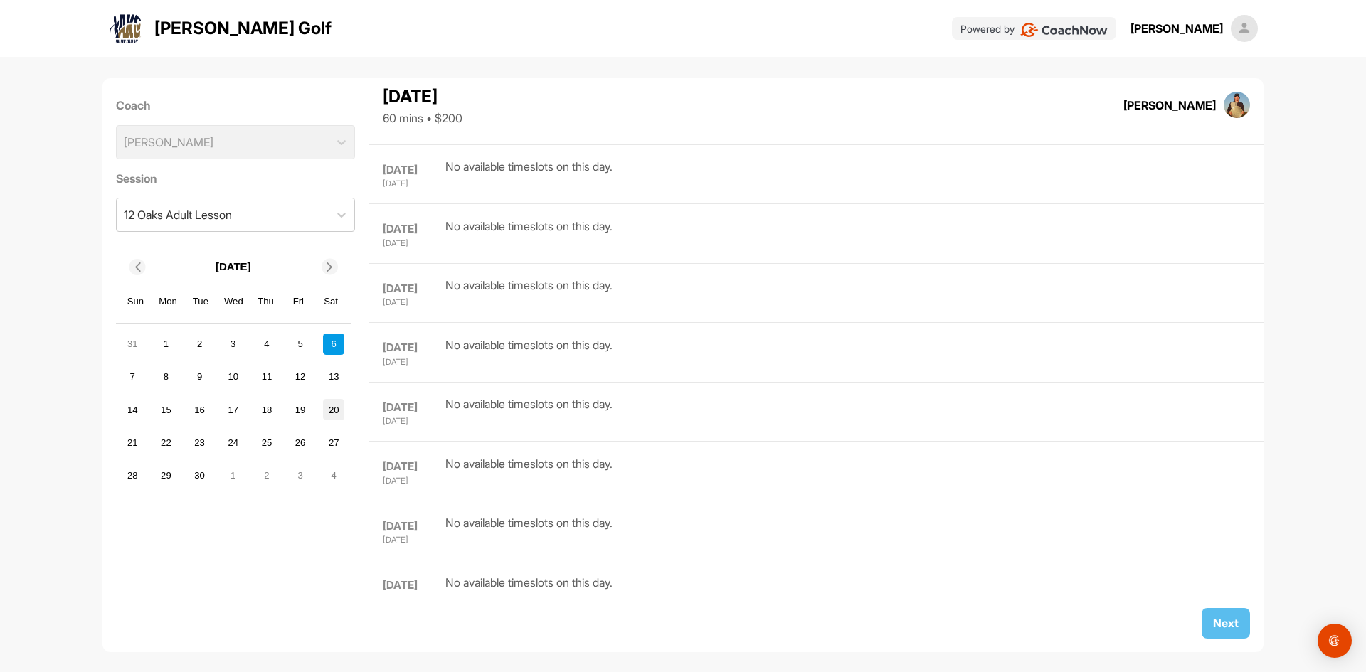
click at [337, 407] on div "20" at bounding box center [333, 409] width 21 height 21
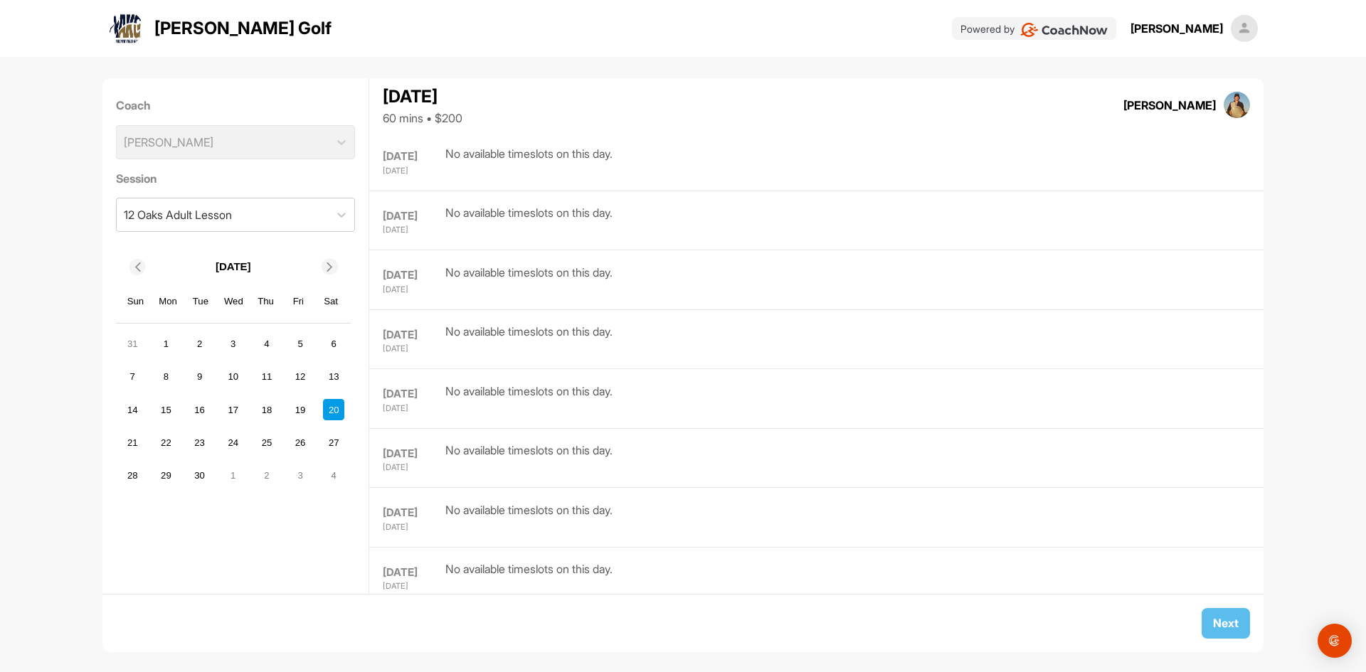
scroll to position [357, 0]
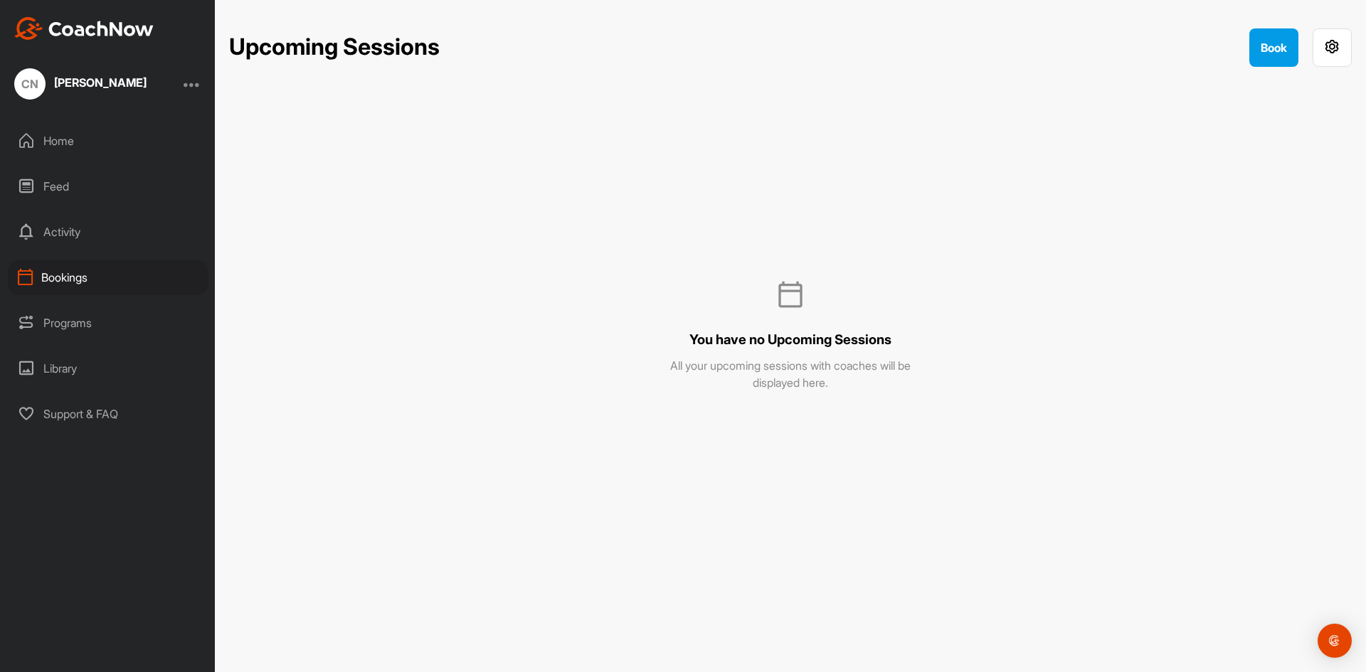
click at [111, 134] on div "Home" at bounding box center [108, 141] width 201 height 36
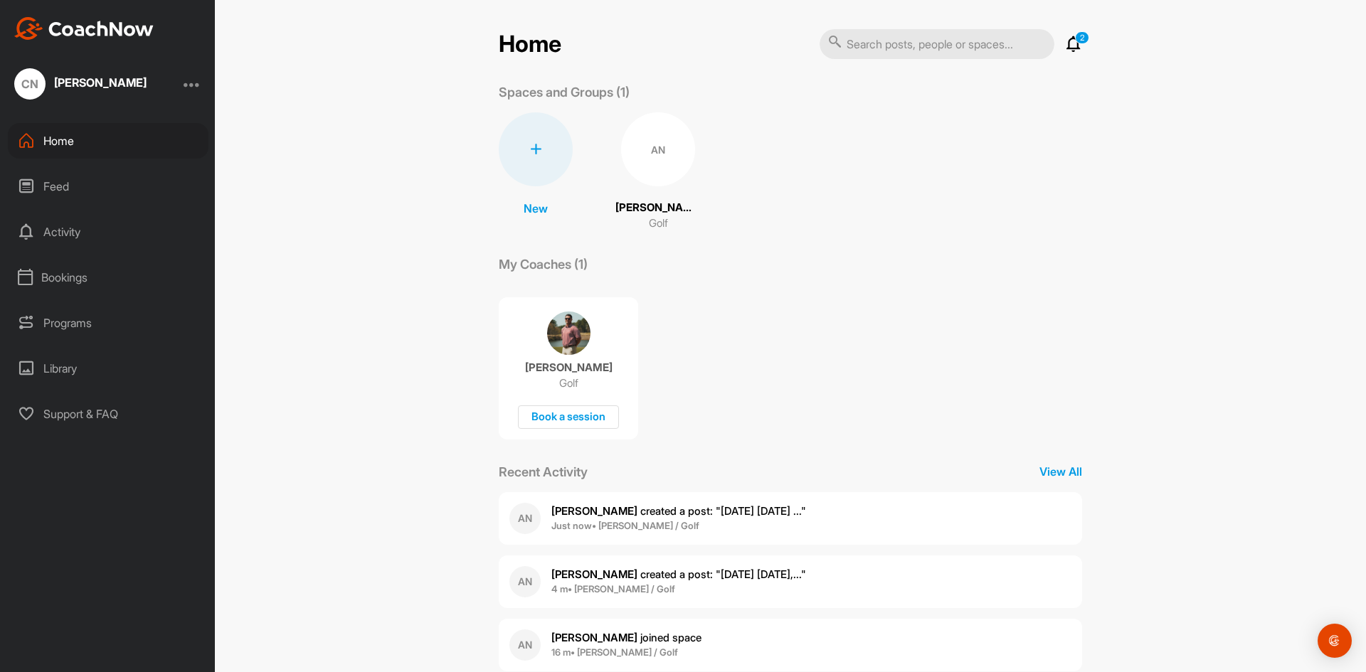
click at [664, 159] on div "AN" at bounding box center [658, 149] width 74 height 74
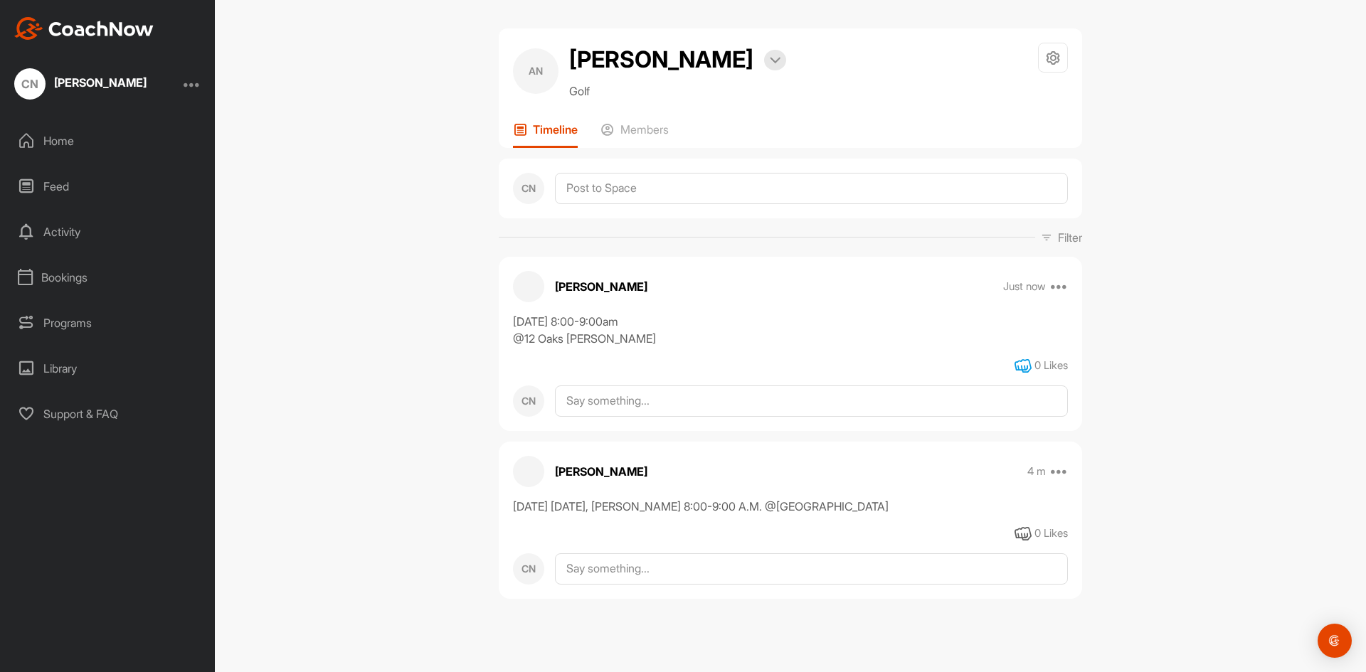
click at [1021, 363] on icon at bounding box center [1023, 366] width 17 height 17
click at [1015, 542] on icon at bounding box center [1023, 534] width 17 height 17
click at [625, 127] on p "Members" at bounding box center [645, 129] width 48 height 14
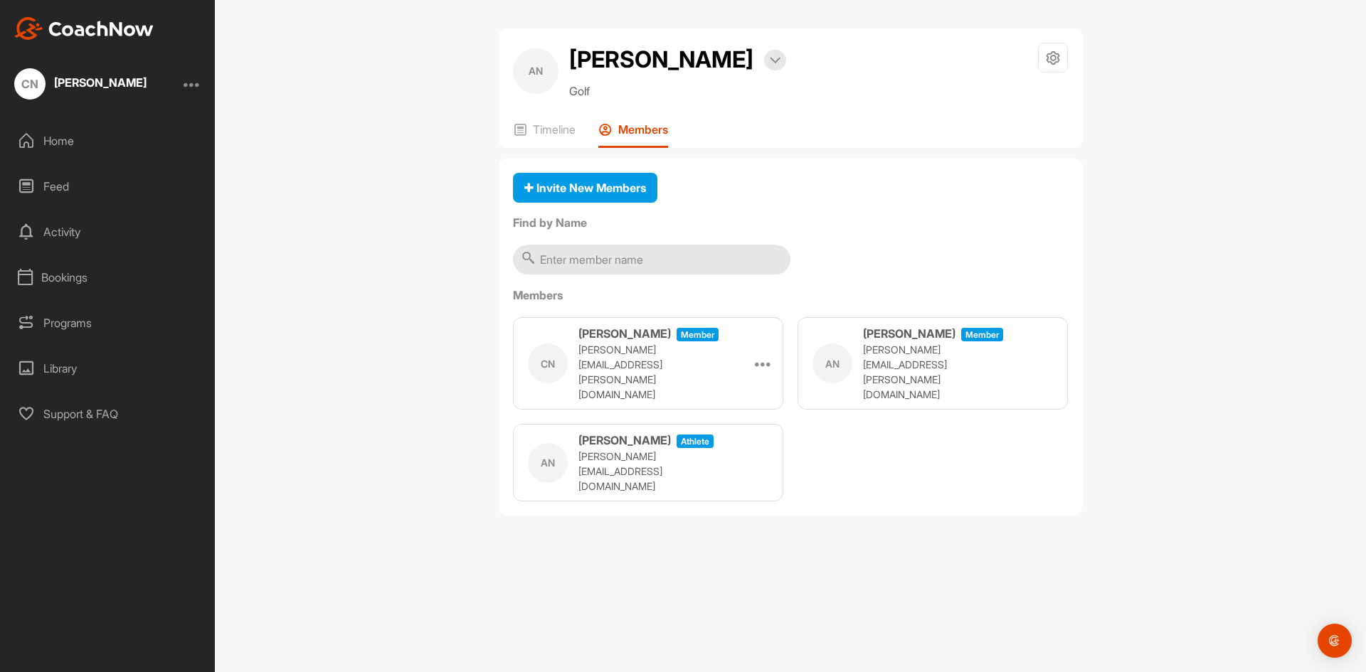
click at [69, 136] on div "Home" at bounding box center [108, 141] width 201 height 36
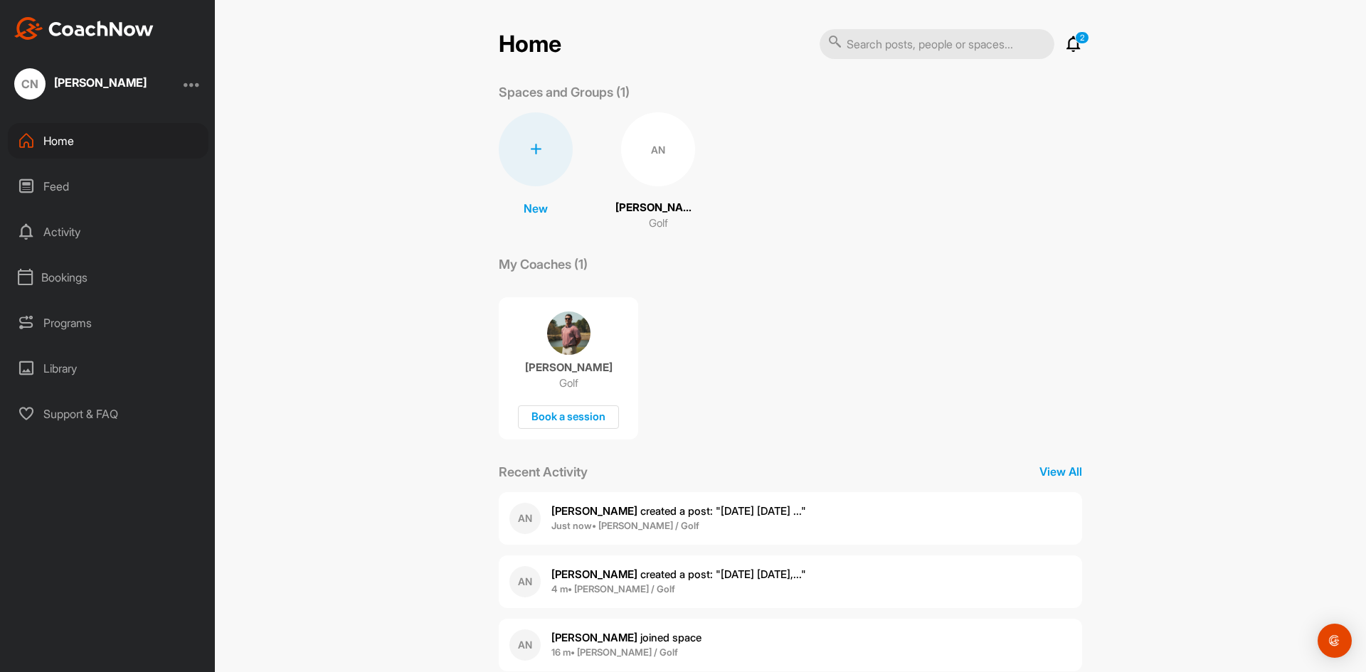
click at [603, 372] on p "[PERSON_NAME]" at bounding box center [569, 368] width 88 height 14
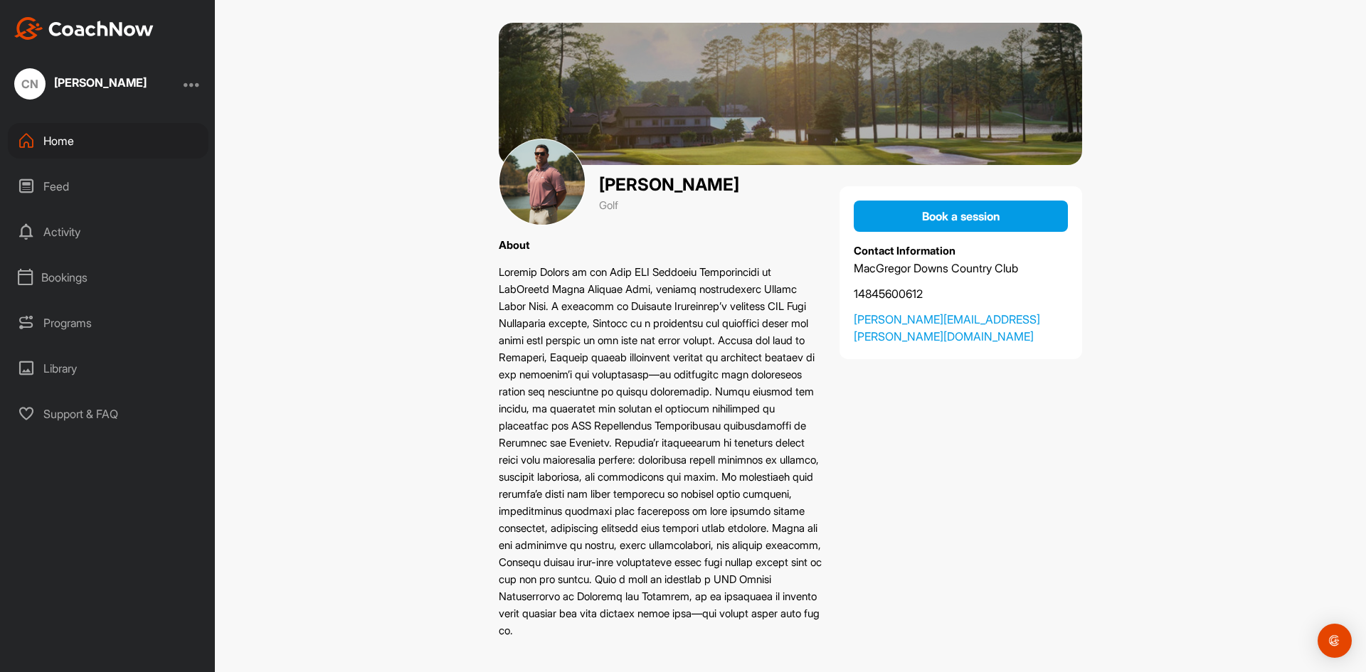
scroll to position [23, 0]
